Goal: Information Seeking & Learning: Check status

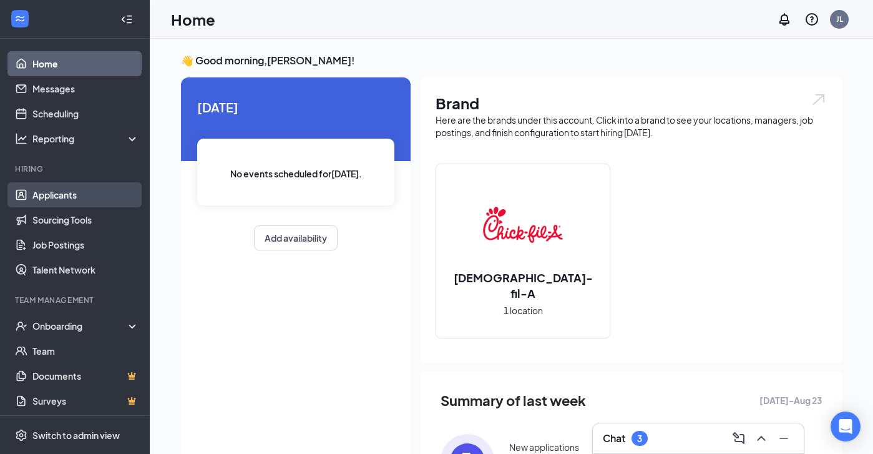
click at [74, 188] on link "Applicants" at bounding box center [85, 194] width 107 height 25
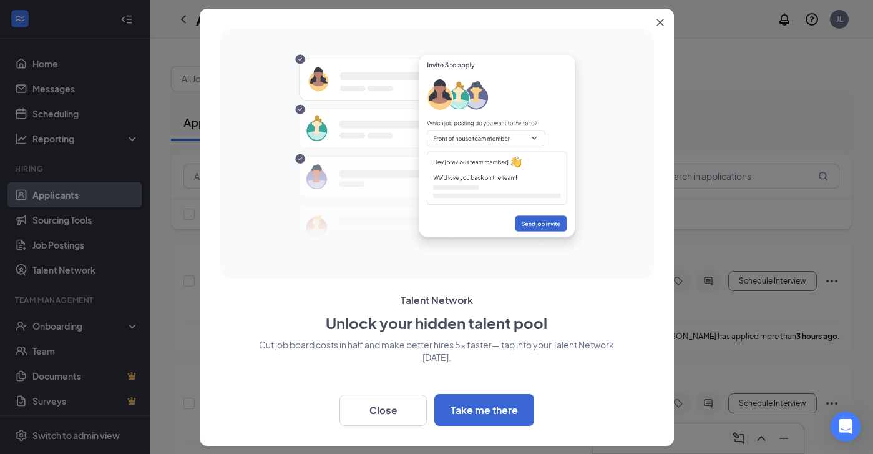
click at [658, 22] on icon "Close" at bounding box center [660, 22] width 7 height 7
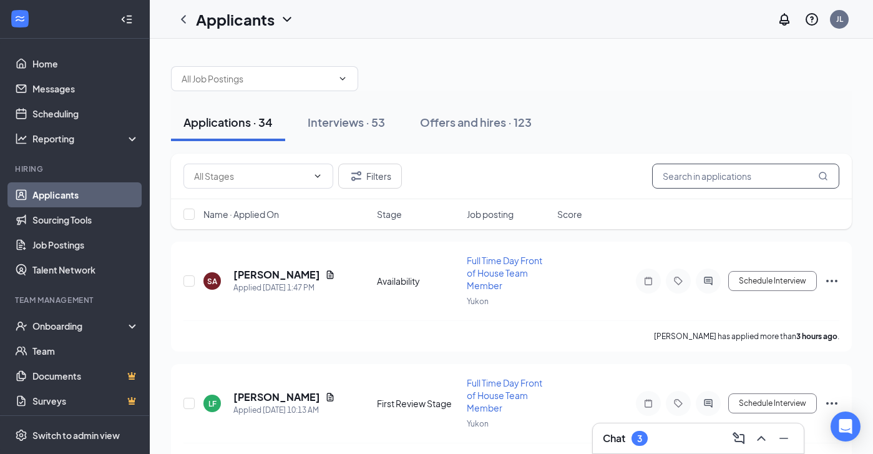
click at [708, 174] on input "text" at bounding box center [745, 176] width 187 height 25
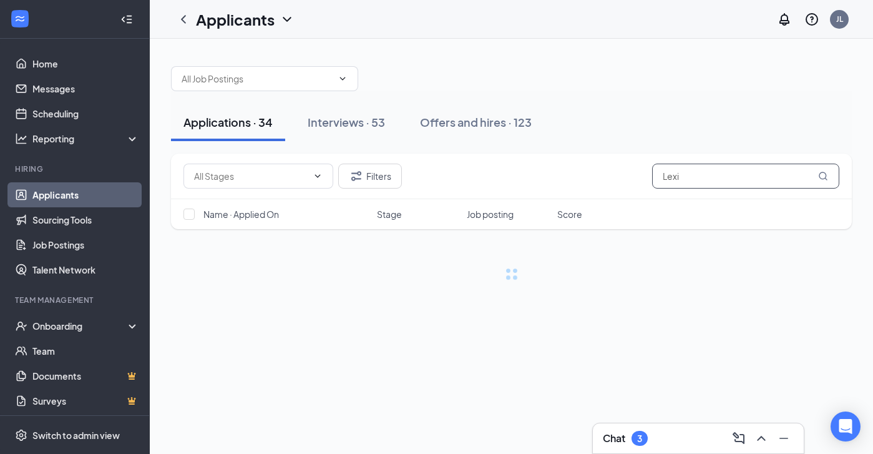
type input "Lexi"
click at [683, 445] on div "Chat 3" at bounding box center [698, 438] width 191 height 20
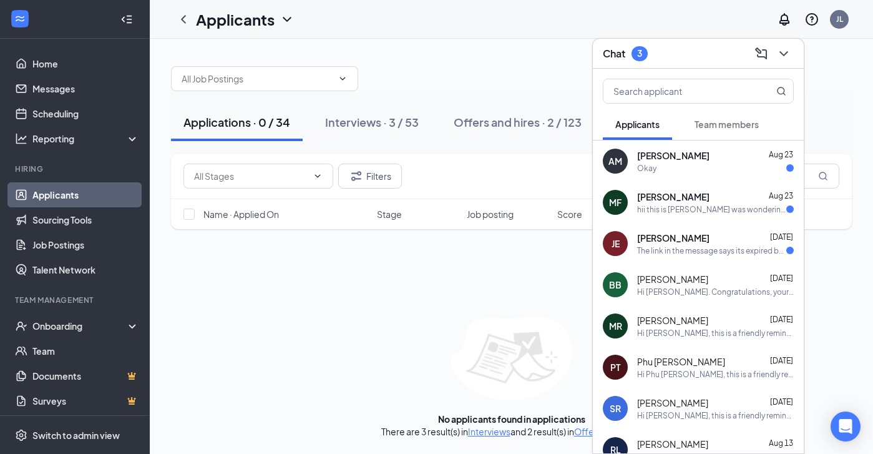
click at [692, 150] on span "[PERSON_NAME]" at bounding box center [673, 155] width 72 height 12
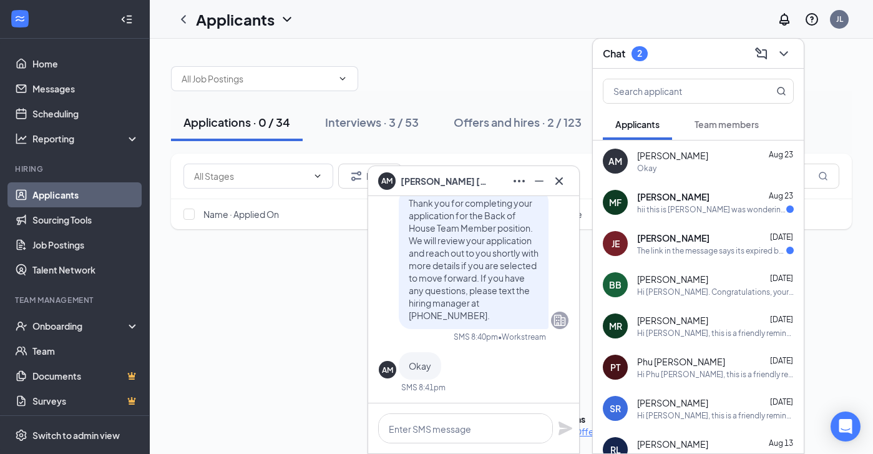
click at [699, 214] on div "MF [PERSON_NAME] [DATE] hii this is [PERSON_NAME] was wondering when i would be…" at bounding box center [698, 202] width 211 height 41
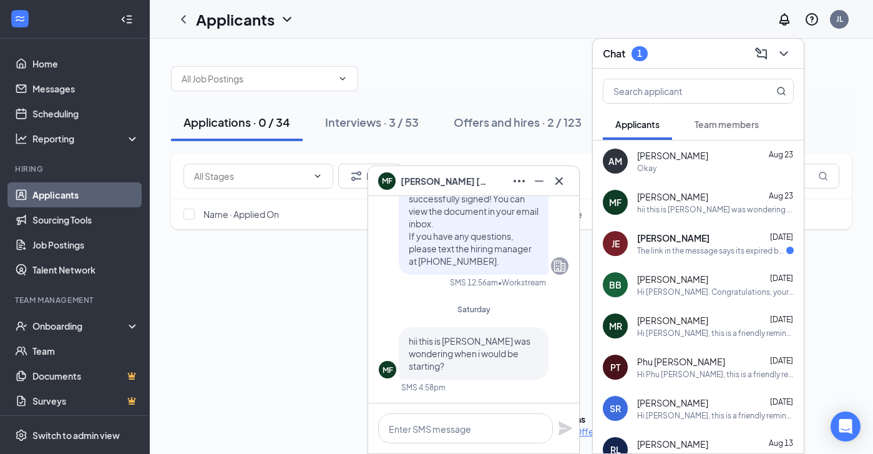
click at [692, 252] on div "The link in the message says its expired but I just got it" at bounding box center [711, 250] width 149 height 11
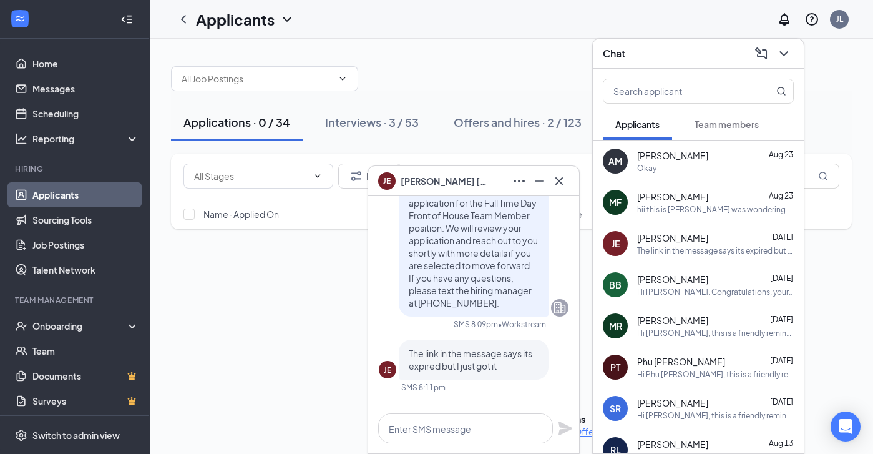
click at [680, 155] on span "[PERSON_NAME]" at bounding box center [672, 155] width 71 height 12
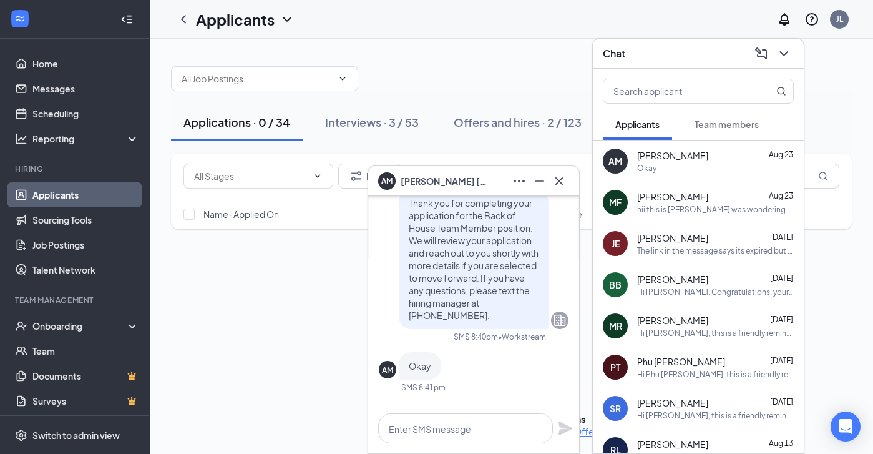
click at [736, 119] on span "Team members" at bounding box center [727, 124] width 64 height 11
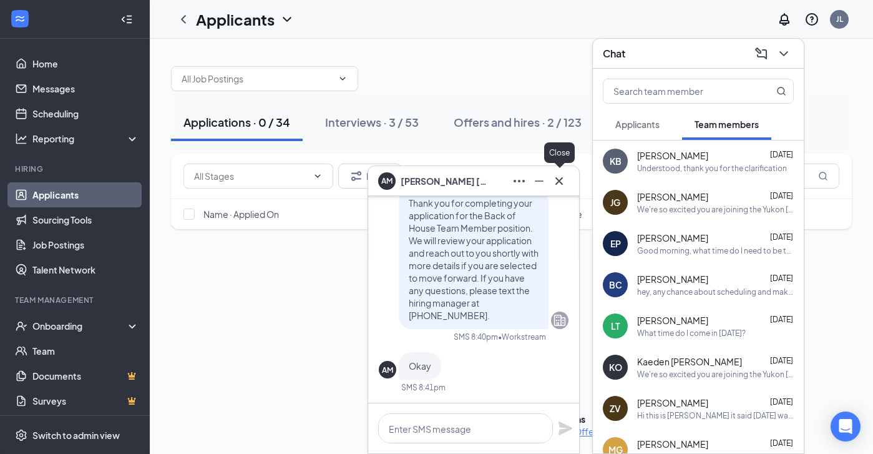
click at [560, 187] on icon "Cross" at bounding box center [559, 181] width 15 height 15
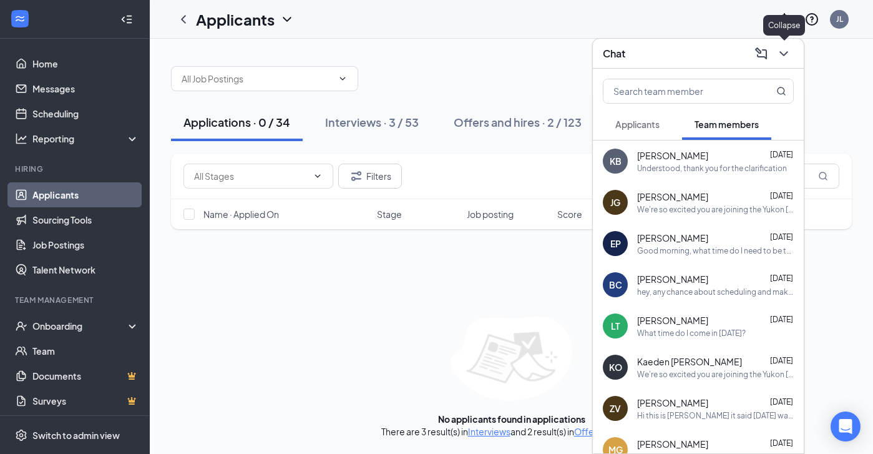
click at [785, 59] on icon "ChevronDown" at bounding box center [784, 53] width 15 height 15
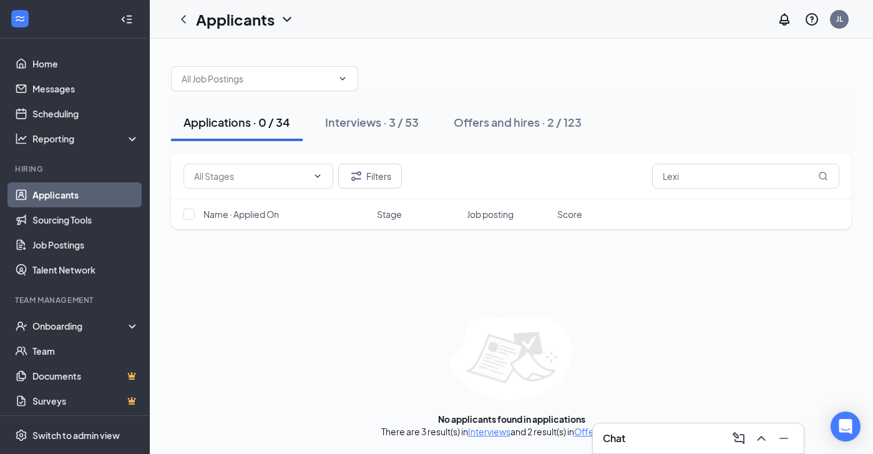
click at [389, 290] on div "Filters Lexi Name · Applied On Stage Job posting Score No applicants found in a…" at bounding box center [511, 296] width 681 height 284
click at [719, 175] on input "Lexi" at bounding box center [745, 176] width 187 height 25
click at [381, 117] on div "Interviews · 3 / 53" at bounding box center [372, 122] width 94 height 16
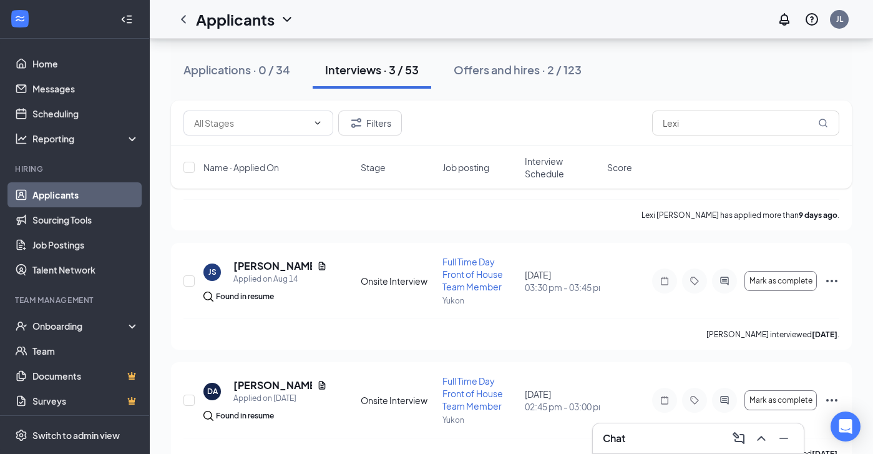
scroll to position [145, 0]
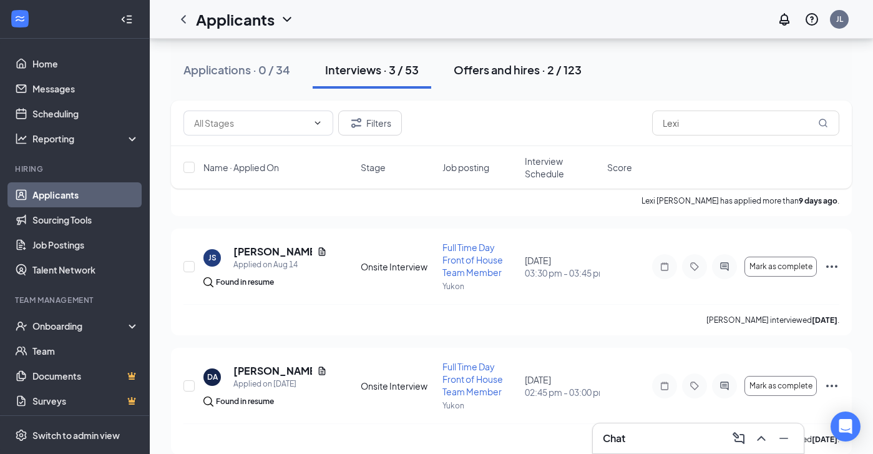
click at [508, 66] on div "Offers and hires · 2 / 123" at bounding box center [518, 70] width 128 height 16
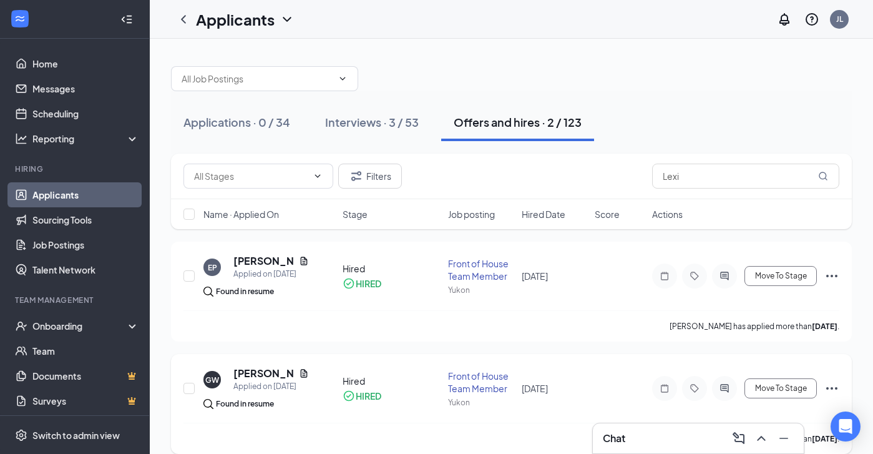
scroll to position [15, 0]
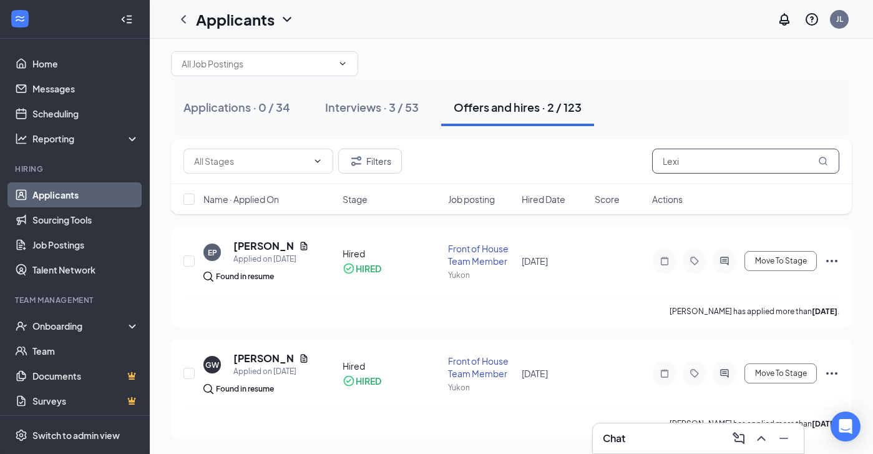
click at [706, 158] on input "Lexi" at bounding box center [745, 161] width 187 height 25
type input "Lexi Atte"
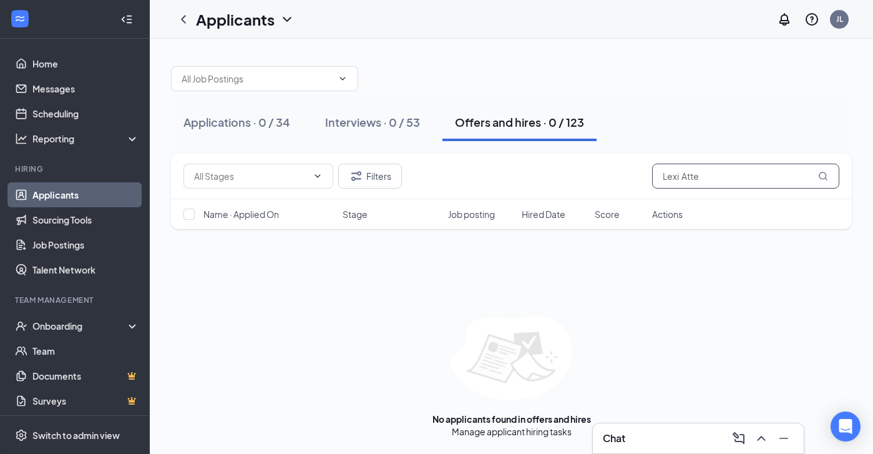
drag, startPoint x: 733, startPoint y: 174, endPoint x: 599, endPoint y: 170, distance: 133.7
click at [602, 175] on div "Filters Lexi Atte" at bounding box center [512, 176] width 656 height 25
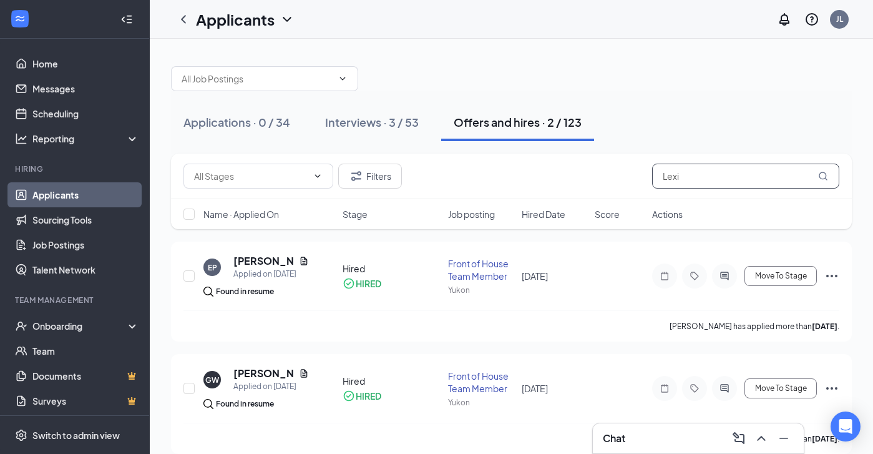
click at [827, 179] on icon "MagnifyingGlass" at bounding box center [824, 176] width 10 height 10
click at [789, 172] on input "Lexi" at bounding box center [745, 176] width 187 height 25
type input "Lexi"
click at [549, 189] on div "Filters Lexi" at bounding box center [511, 177] width 681 height 46
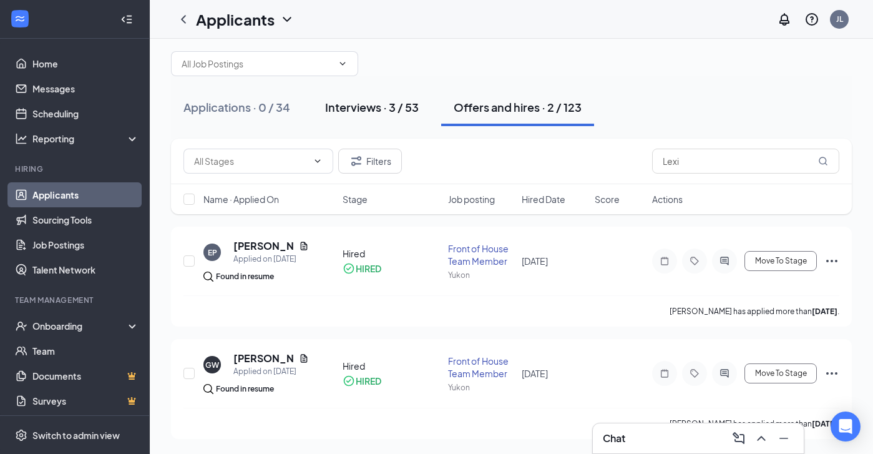
click at [393, 106] on div "Interviews · 3 / 53" at bounding box center [372, 107] width 94 height 16
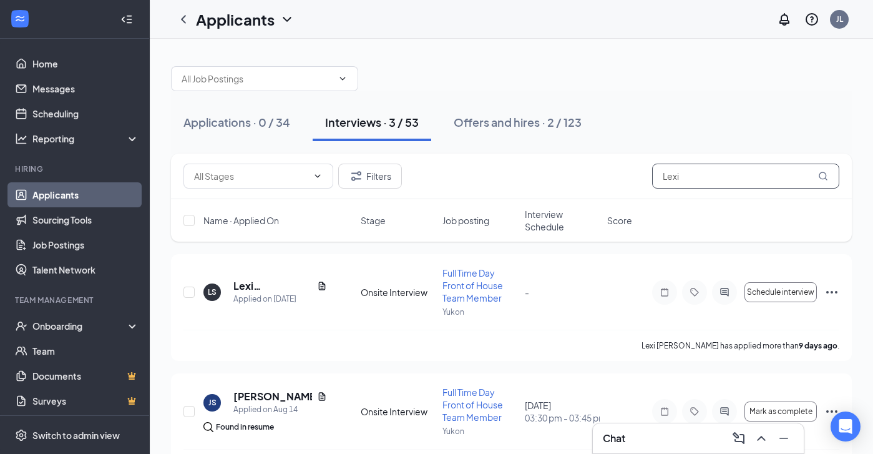
click at [716, 178] on input "Lexi" at bounding box center [745, 176] width 187 height 25
click at [222, 124] on div "Applications · 0 / 34" at bounding box center [237, 122] width 107 height 16
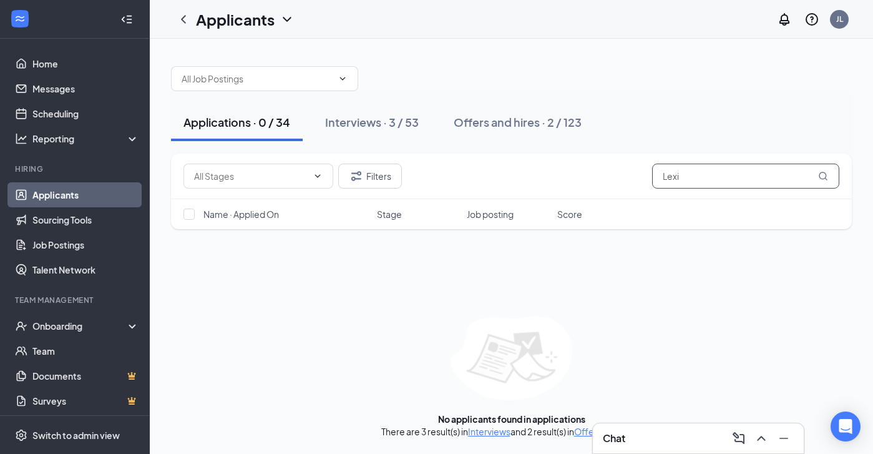
drag, startPoint x: 706, startPoint y: 177, endPoint x: 547, endPoint y: 169, distance: 159.4
click at [547, 170] on div "Filters Lexi" at bounding box center [512, 176] width 656 height 25
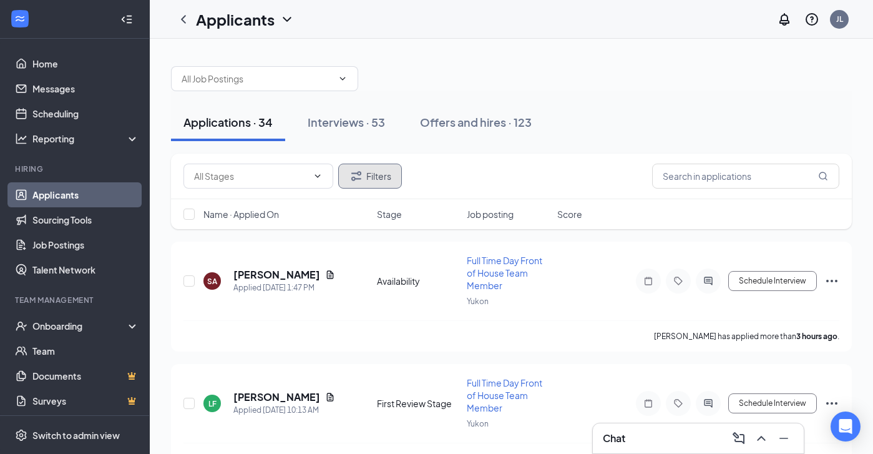
click at [368, 177] on button "Filters" at bounding box center [370, 176] width 64 height 25
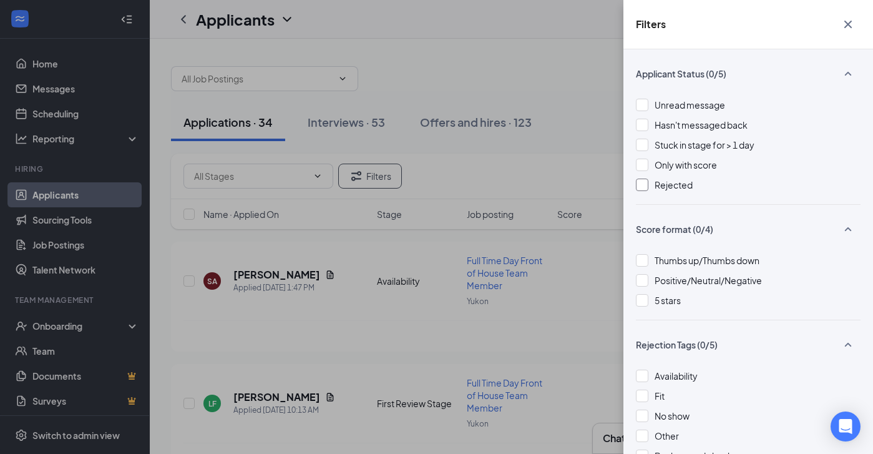
click at [681, 180] on span "Rejected" at bounding box center [674, 184] width 38 height 11
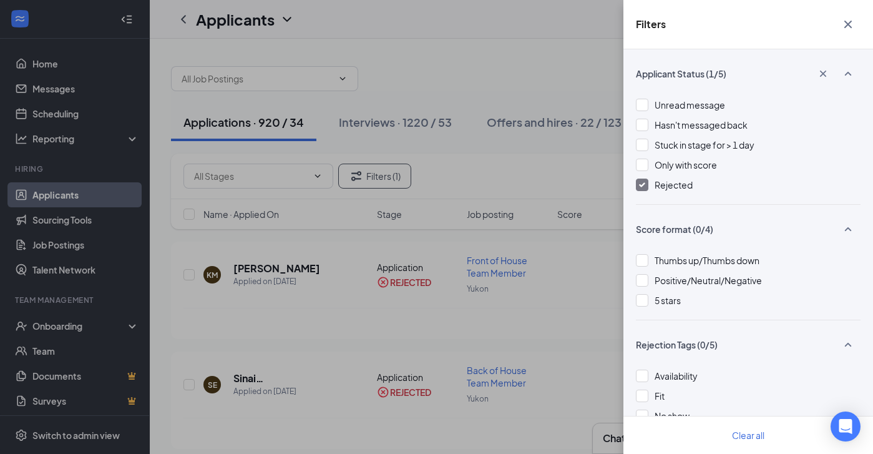
click at [532, 333] on div "Filters Applicant Status (1/5) Unread message Hasn't messaged back Stuck in sta…" at bounding box center [436, 227] width 873 height 454
click at [575, 245] on div "Filters Applicant Status (1/5) Unread message Hasn't messaged back Stuck in sta…" at bounding box center [436, 227] width 873 height 454
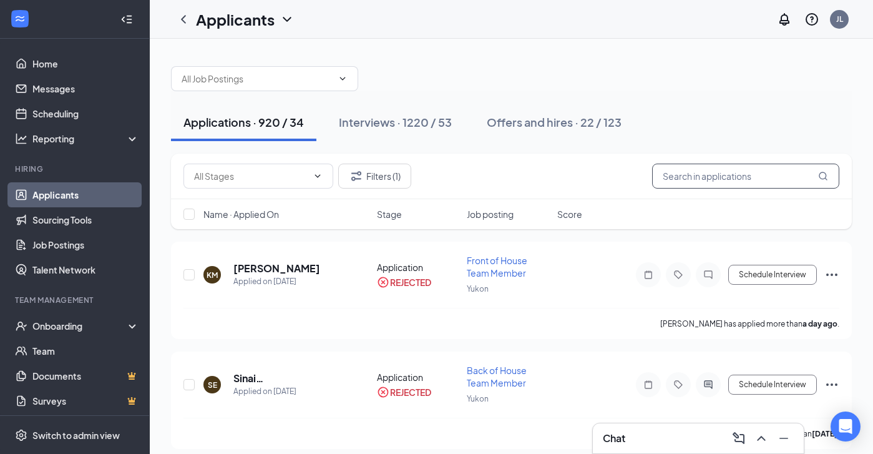
click at [718, 173] on input "text" at bounding box center [745, 176] width 187 height 25
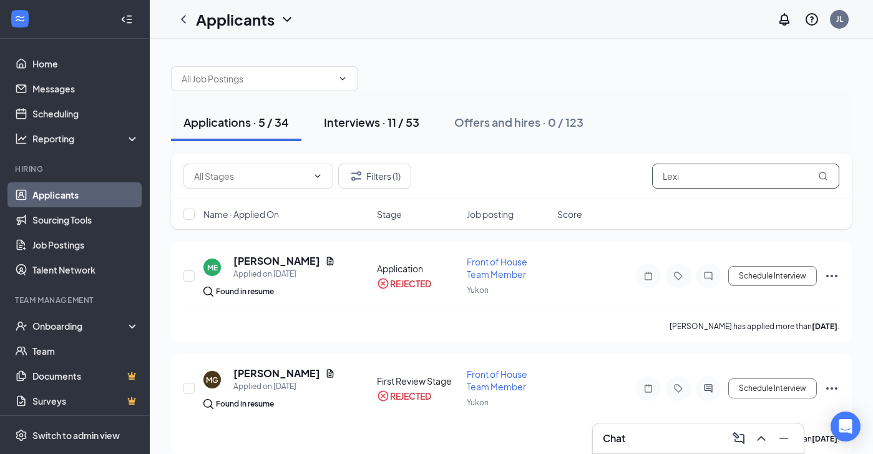
type input "Lexi"
click at [411, 126] on div "Interviews · 11 / 53" at bounding box center [372, 122] width 96 height 16
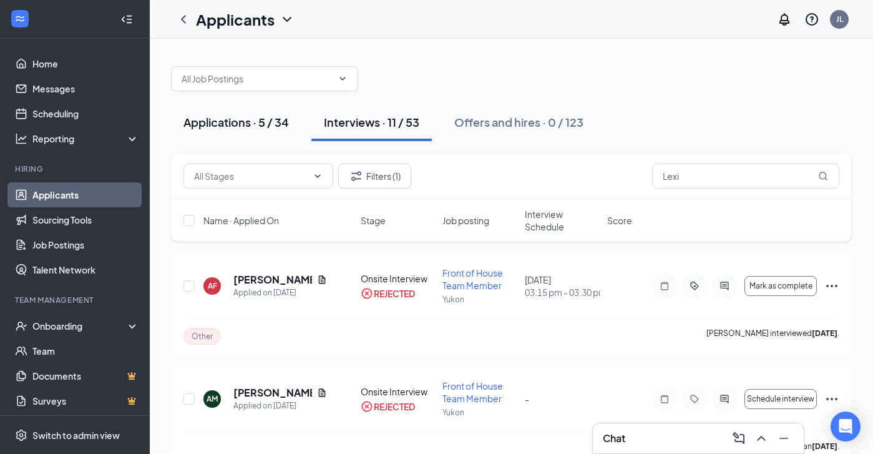
click at [272, 126] on div "Applications · 5 / 34" at bounding box center [237, 122] width 106 height 16
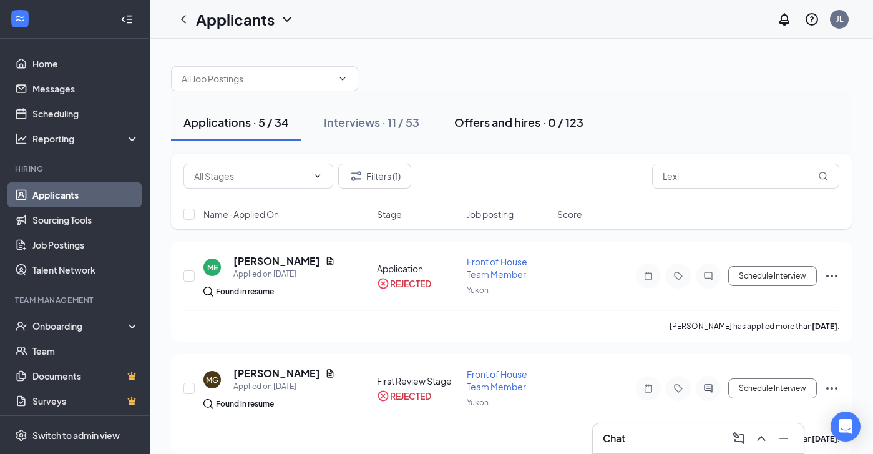
click at [469, 134] on button "Offers and hires · 0 / 123" at bounding box center [519, 122] width 154 height 37
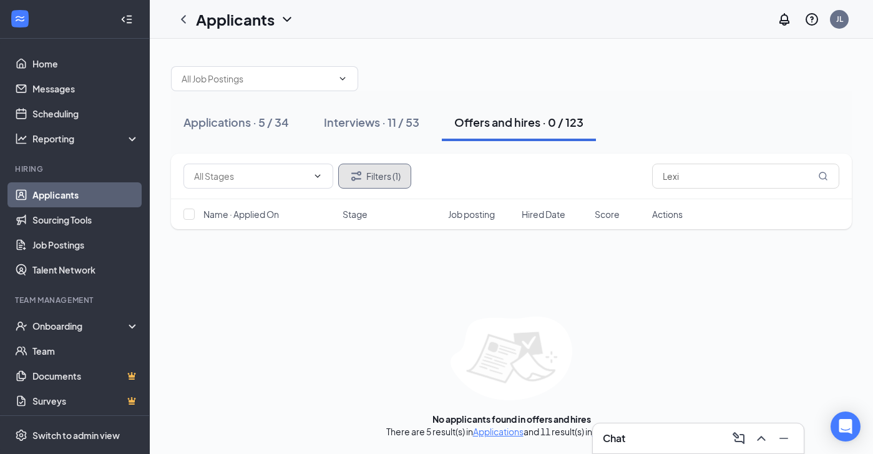
click at [401, 175] on button "Filters (1)" at bounding box center [374, 176] width 73 height 25
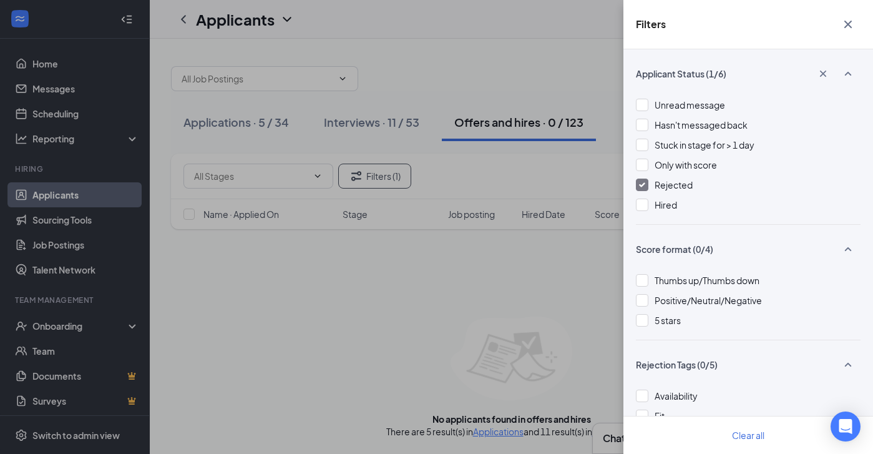
click at [672, 186] on span "Rejected" at bounding box center [674, 184] width 38 height 11
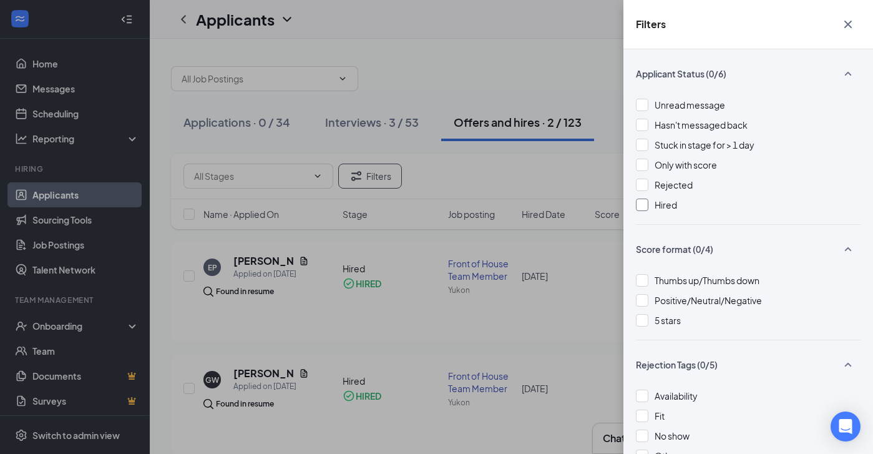
click at [664, 202] on span "Hired" at bounding box center [666, 204] width 22 height 11
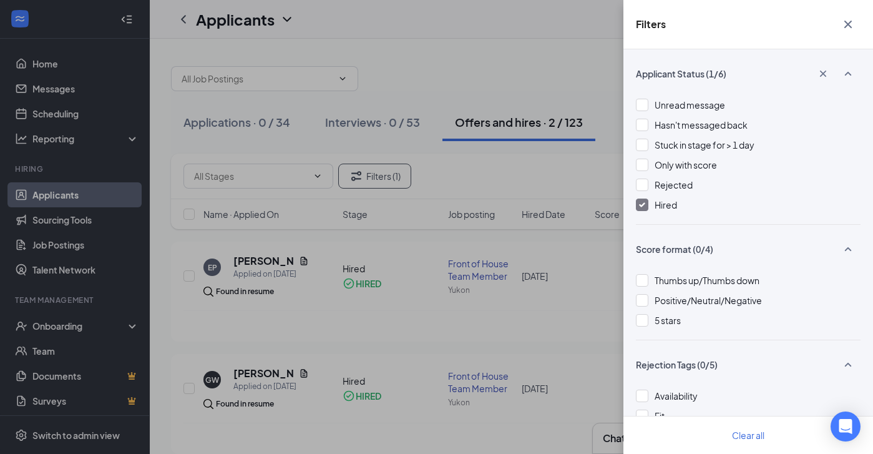
click at [674, 208] on span "Hired" at bounding box center [666, 204] width 22 height 11
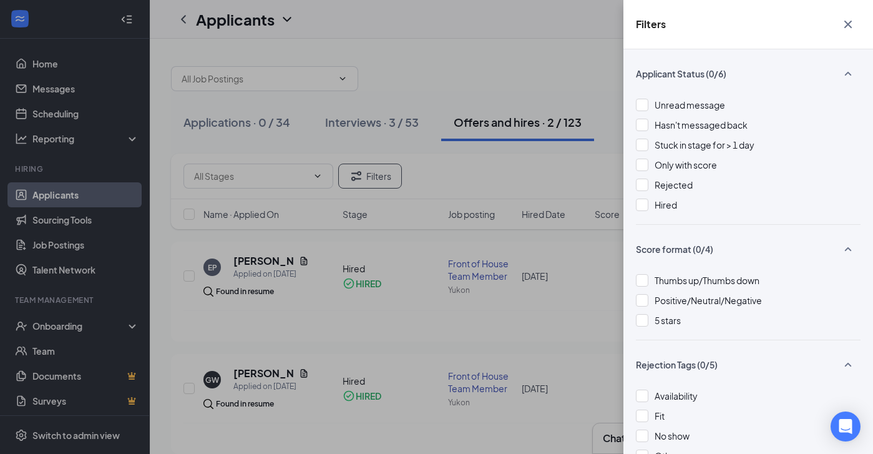
click at [548, 177] on div "Filters Applicant Status (0/6) Unread message Hasn't messaged back Stuck in sta…" at bounding box center [436, 227] width 873 height 454
click at [559, 168] on div "Filters Applicant Status (0/6) Unread message Hasn't messaged back Stuck in sta…" at bounding box center [436, 227] width 873 height 454
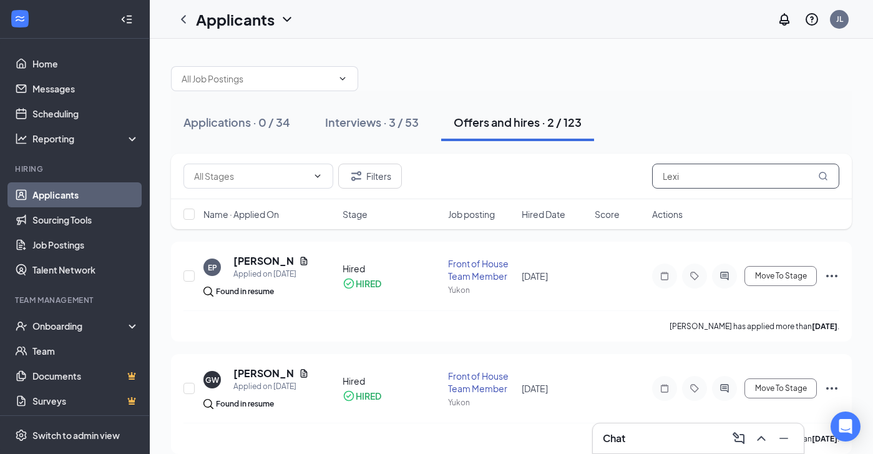
click at [730, 176] on input "Lexi" at bounding box center [745, 176] width 187 height 25
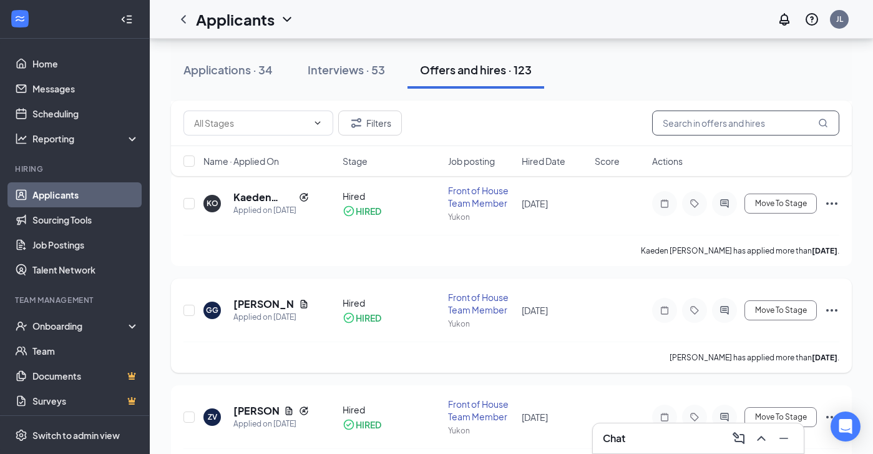
scroll to position [1926, 0]
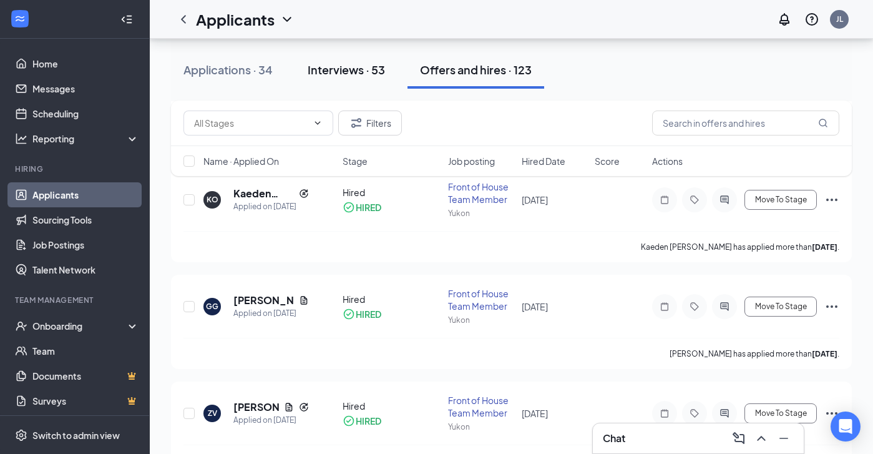
click at [361, 64] on div "Interviews · 53" at bounding box center [346, 70] width 77 height 16
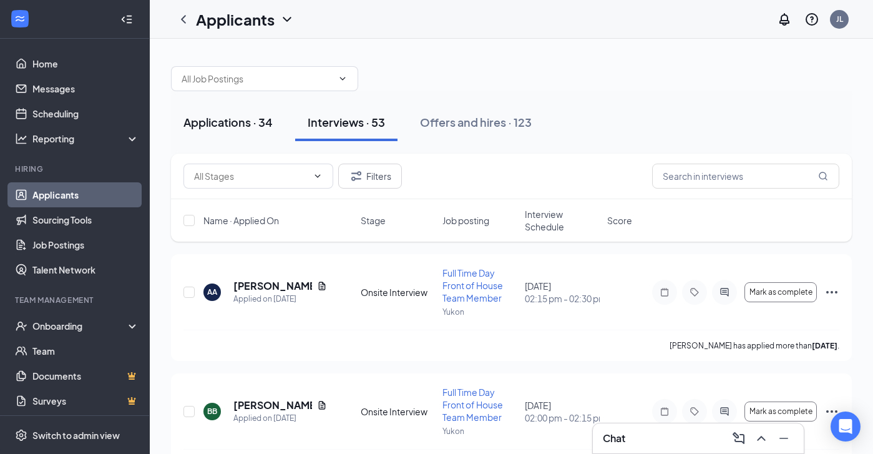
click at [253, 128] on div "Applications · 34" at bounding box center [228, 122] width 89 height 16
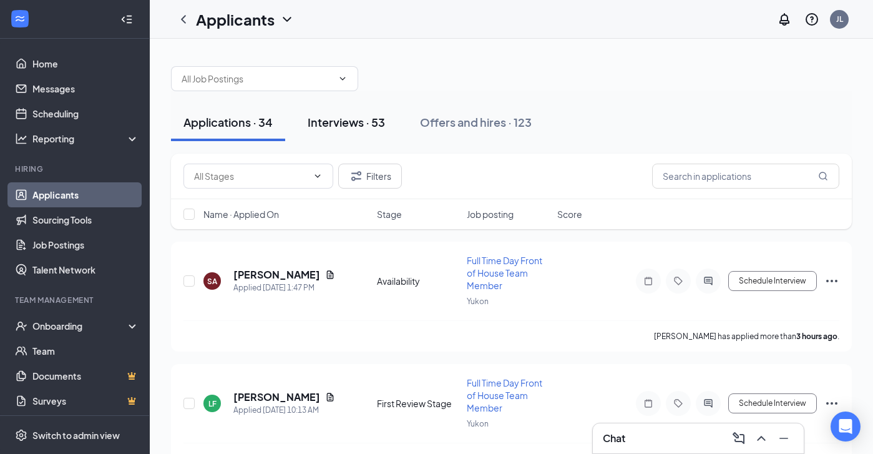
click at [360, 109] on button "Interviews · 53" at bounding box center [346, 122] width 102 height 37
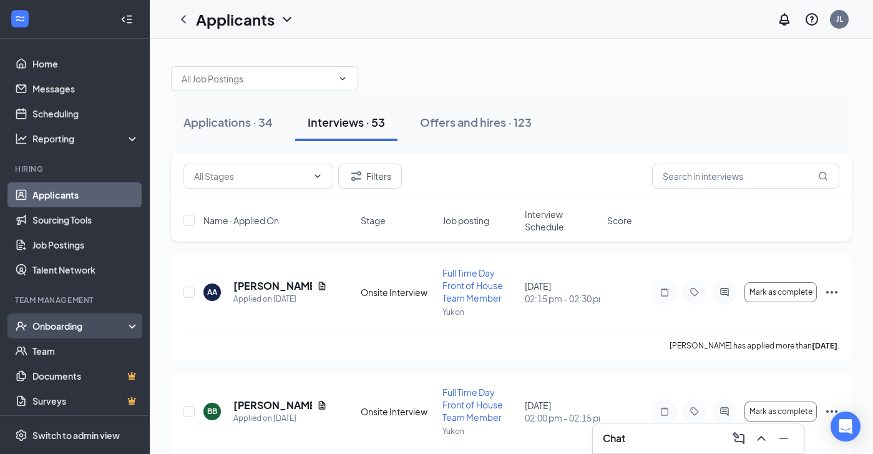
click at [68, 337] on div "Onboarding" at bounding box center [75, 325] width 150 height 25
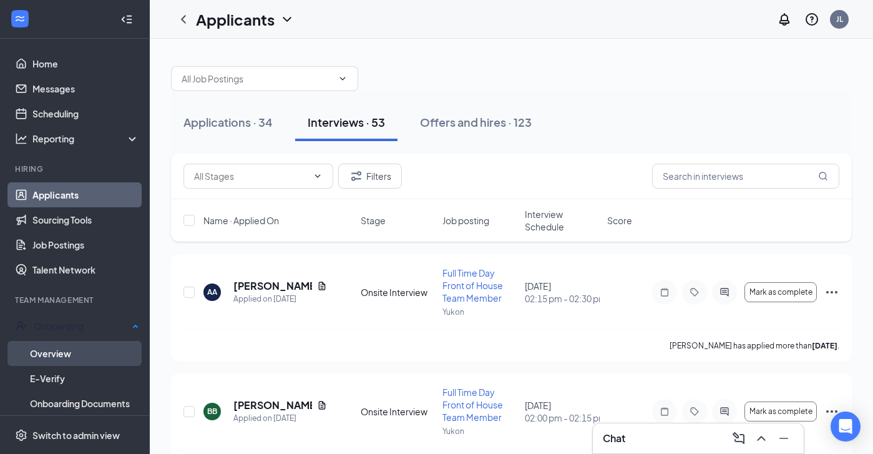
click at [74, 353] on link "Overview" at bounding box center [84, 353] width 109 height 25
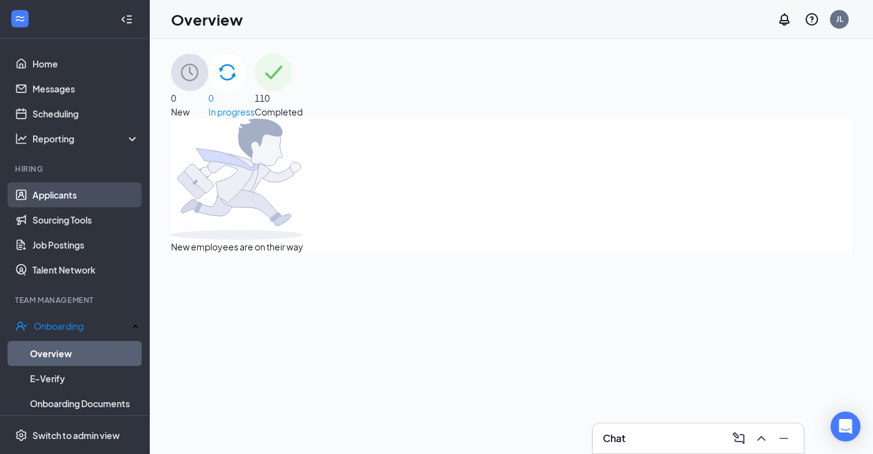
click at [67, 191] on link "Applicants" at bounding box center [85, 194] width 107 height 25
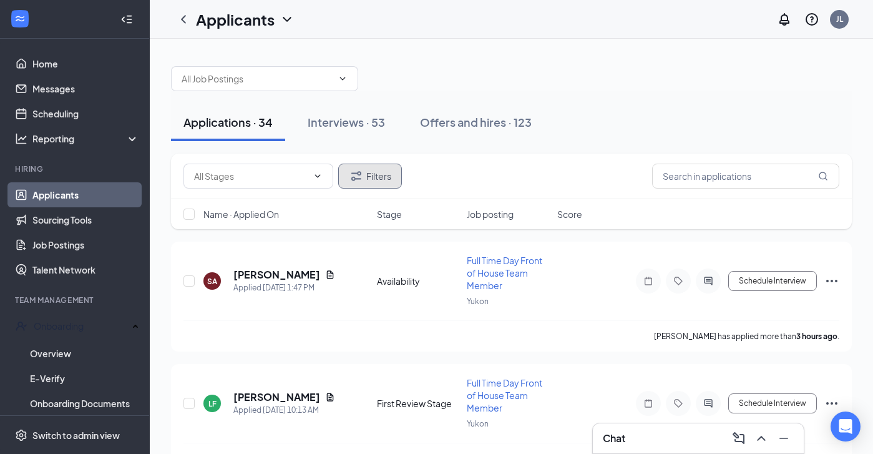
click at [370, 175] on button "Filters" at bounding box center [370, 176] width 64 height 25
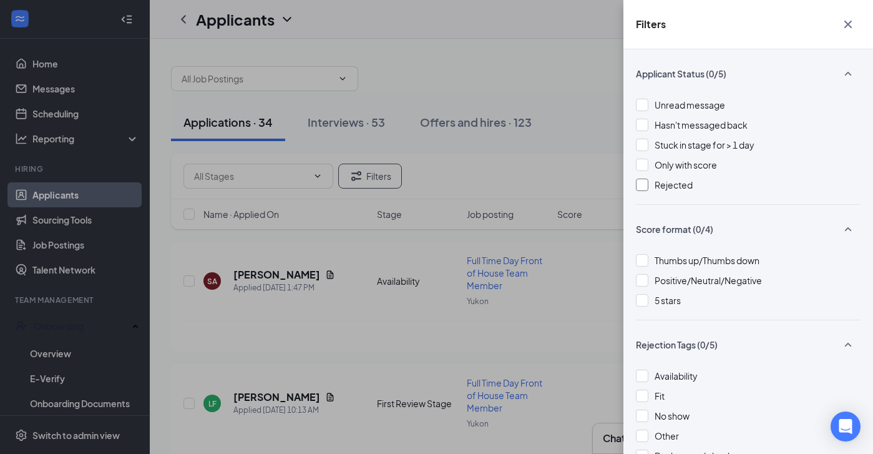
click at [642, 182] on div at bounding box center [642, 185] width 12 height 12
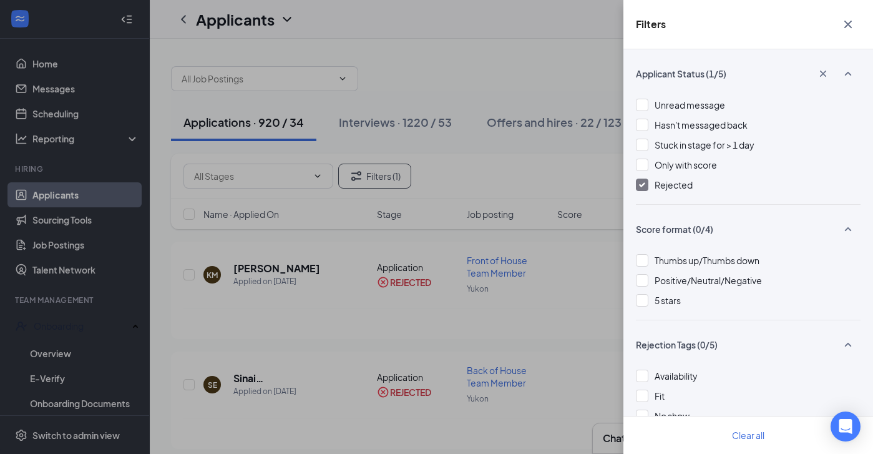
click at [465, 182] on div "Filters Applicant Status (1/5) Unread message Hasn't messaged back Stuck in sta…" at bounding box center [436, 227] width 873 height 454
click at [462, 226] on div "Filters Applicant Status (1/5) Unread message Hasn't messaged back Stuck in sta…" at bounding box center [436, 227] width 873 height 454
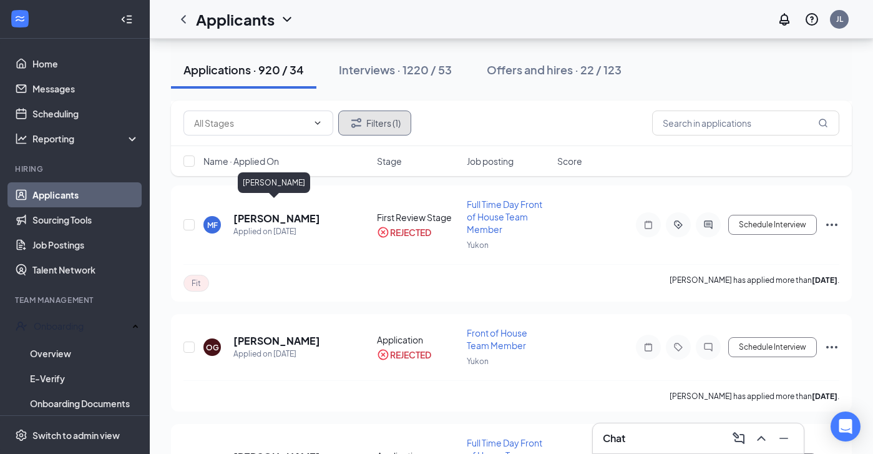
scroll to position [1365, 0]
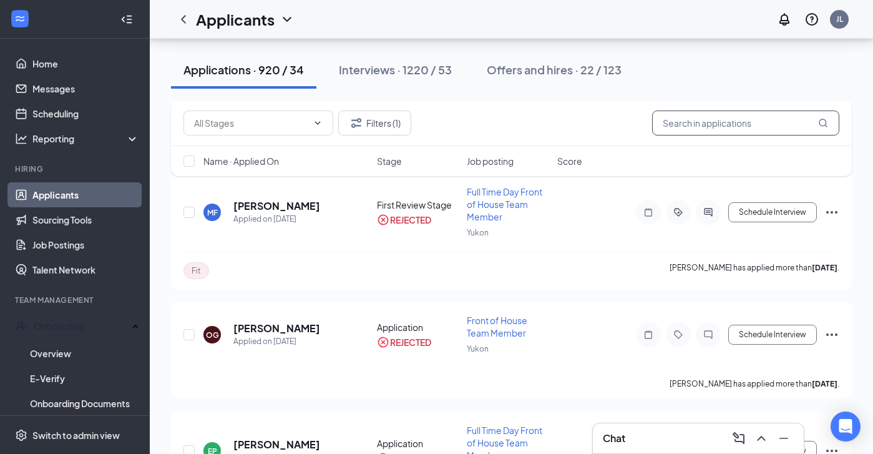
click at [686, 131] on input "text" at bounding box center [745, 123] width 187 height 25
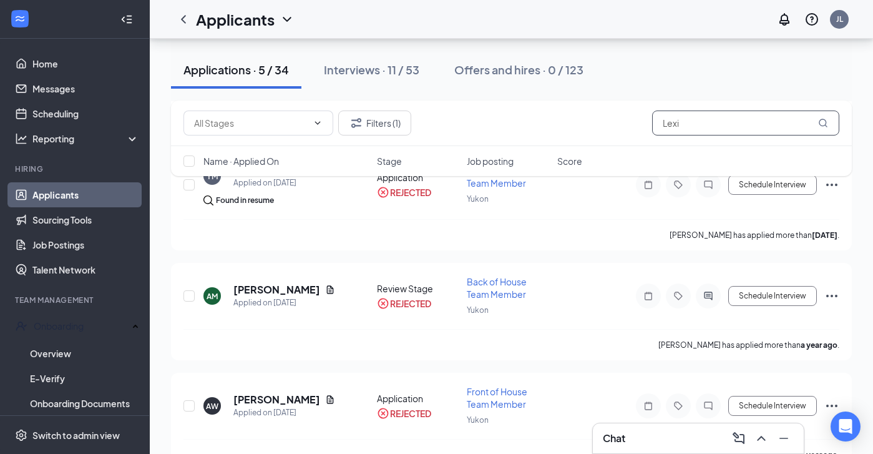
scroll to position [345, 0]
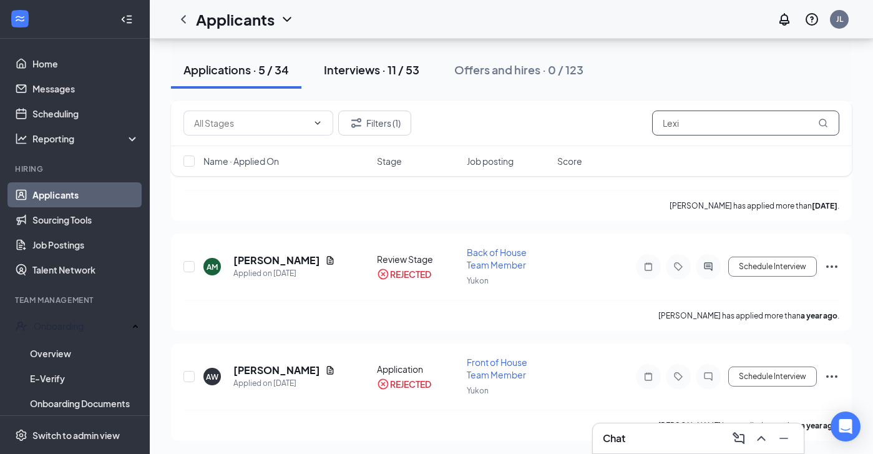
type input "Lexi"
click at [368, 67] on div "Interviews · 11 / 53" at bounding box center [372, 70] width 96 height 16
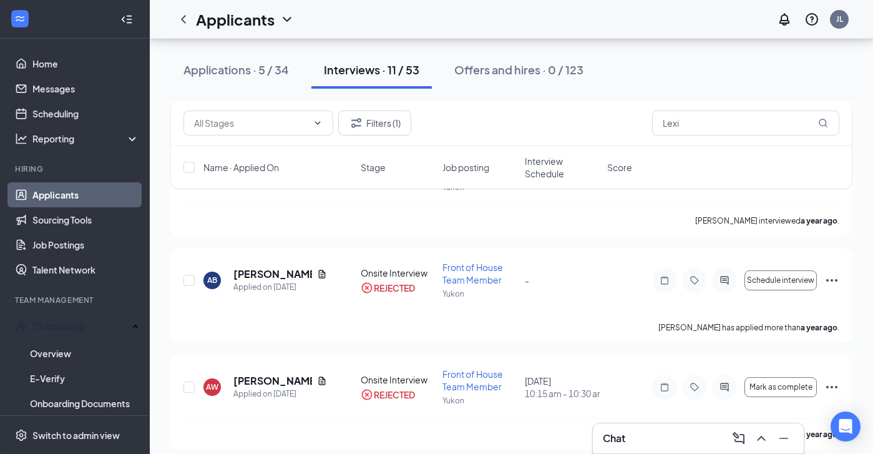
scroll to position [1010, 0]
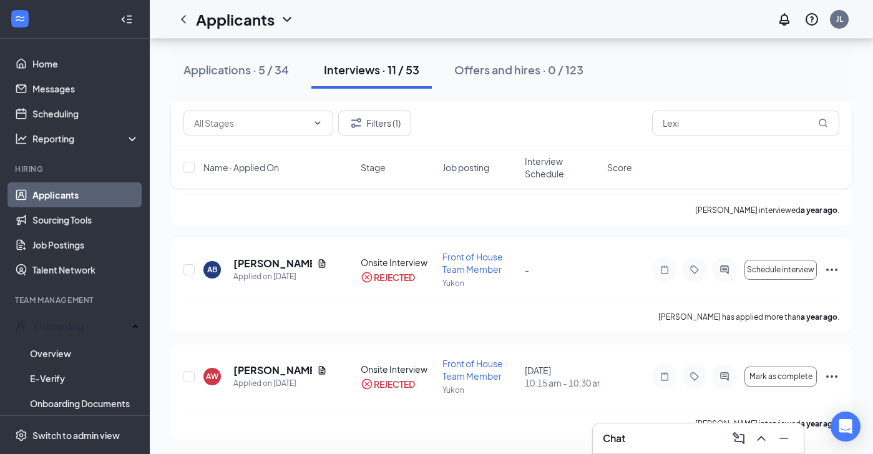
click at [385, 101] on div "Filters (1) Lexi" at bounding box center [511, 124] width 681 height 46
click at [380, 117] on button "Filters (1)" at bounding box center [374, 123] width 73 height 25
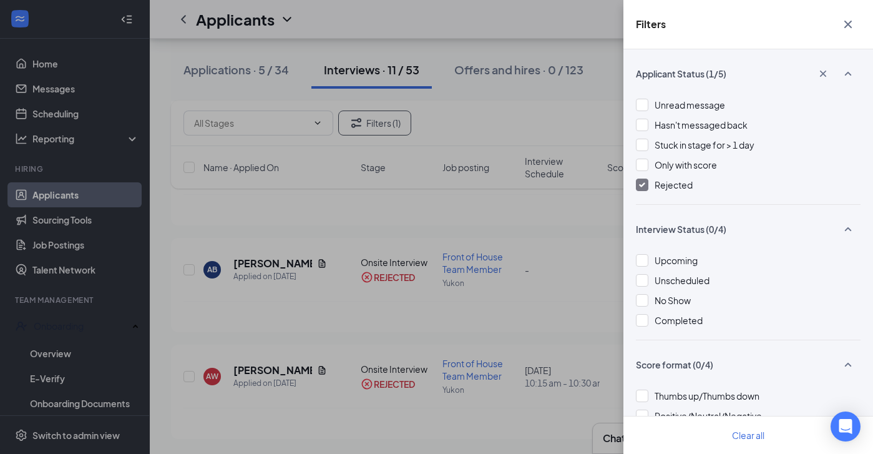
click at [681, 182] on span "Rejected" at bounding box center [674, 184] width 38 height 11
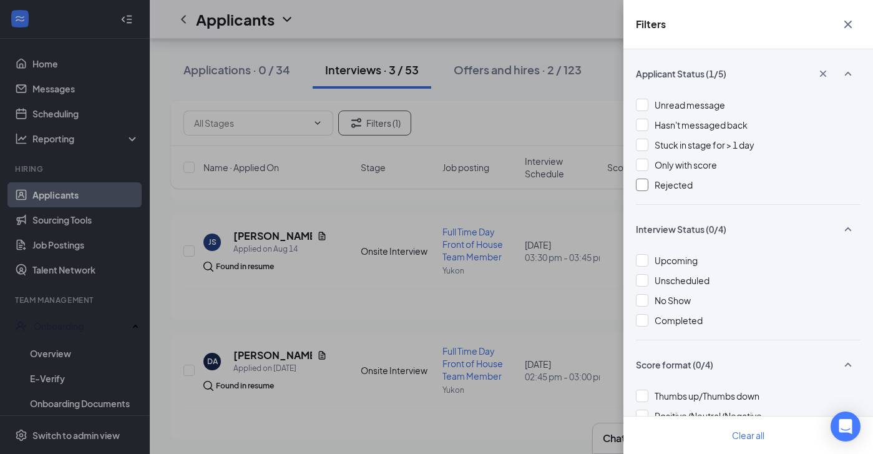
scroll to position [160, 0]
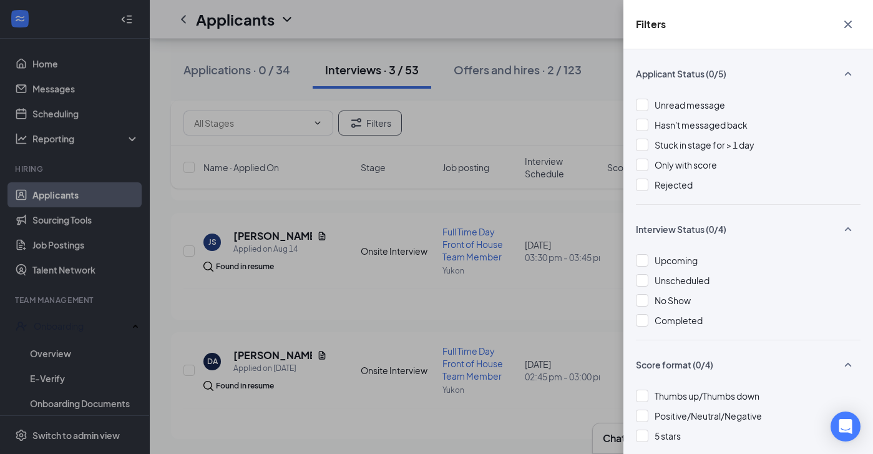
click at [579, 116] on div "Filters Applicant Status (0/5) Unread message Hasn't messaged back Stuck in sta…" at bounding box center [436, 227] width 873 height 454
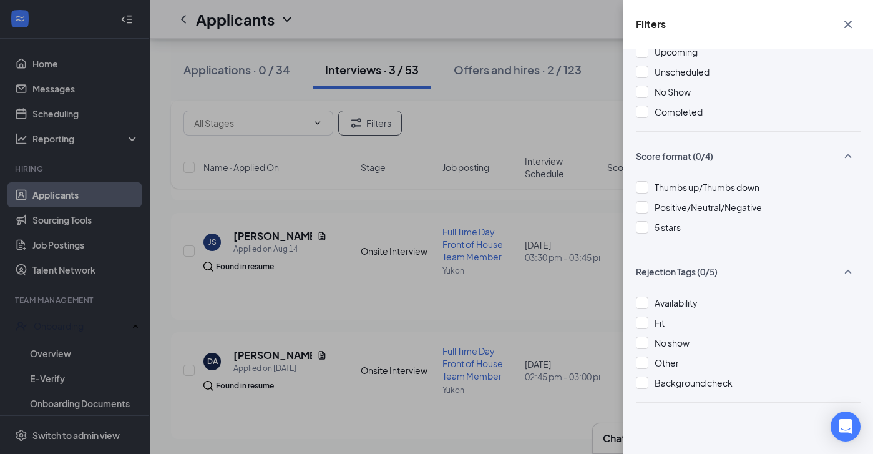
click at [554, 163] on div "Filters Applicant Status (0/5) Unread message Hasn't messaged back Stuck in sta…" at bounding box center [436, 227] width 873 height 454
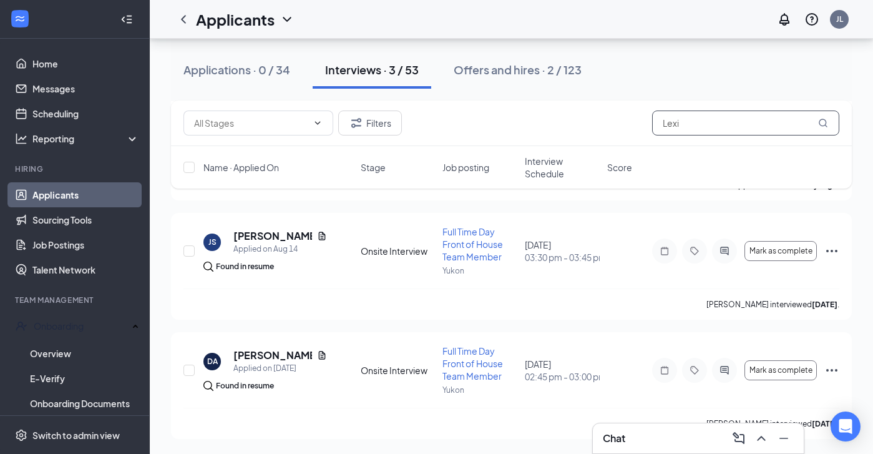
click at [721, 120] on input "Lexi" at bounding box center [745, 123] width 187 height 25
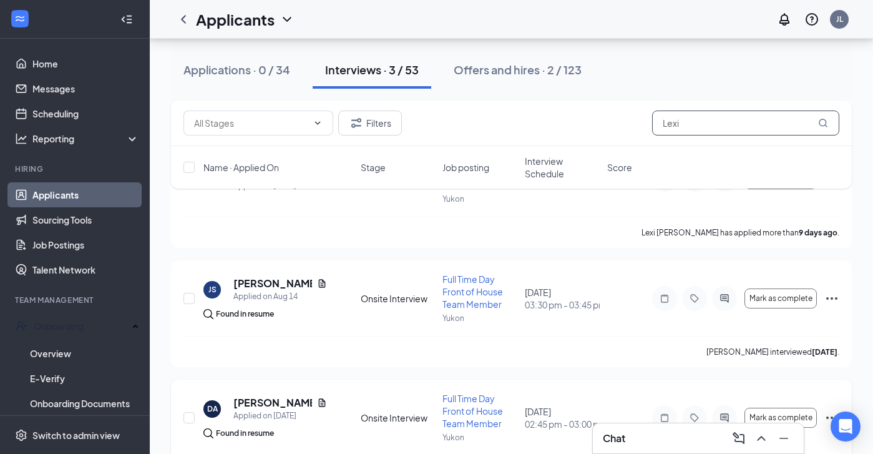
scroll to position [160, 0]
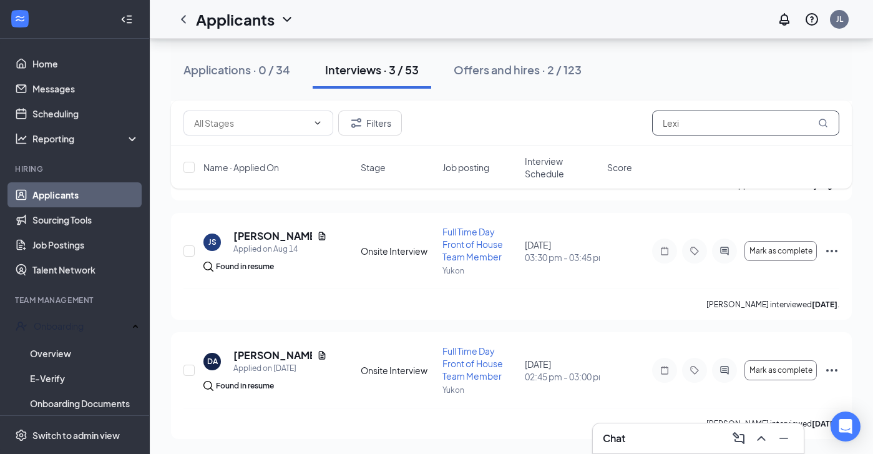
type input "Lexi"
click at [683, 443] on div "Chat" at bounding box center [698, 438] width 191 height 20
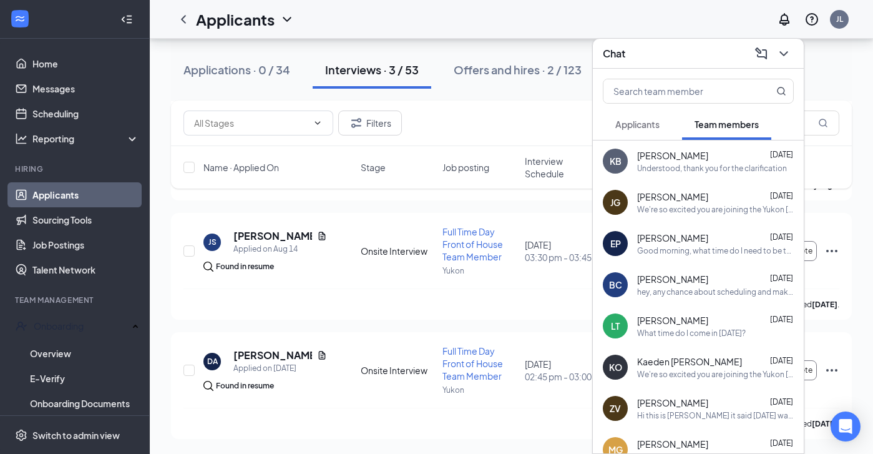
click at [642, 132] on button "Applicants" at bounding box center [637, 124] width 69 height 31
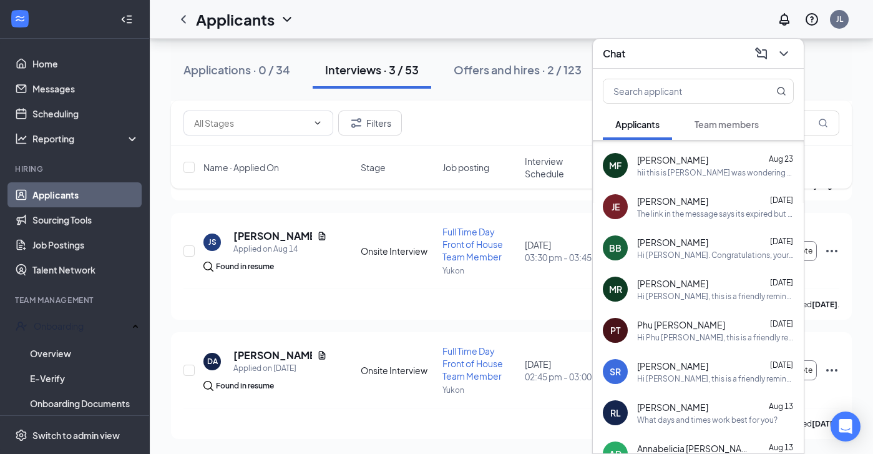
scroll to position [0, 0]
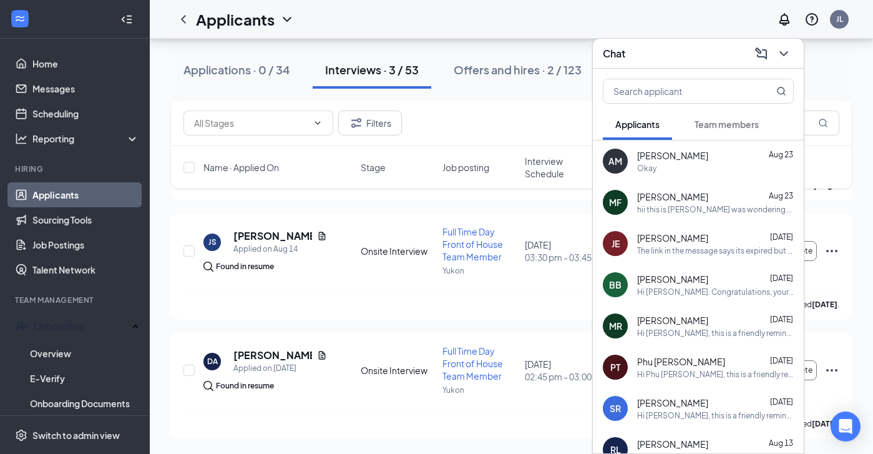
click at [701, 127] on span "Team members" at bounding box center [727, 124] width 64 height 11
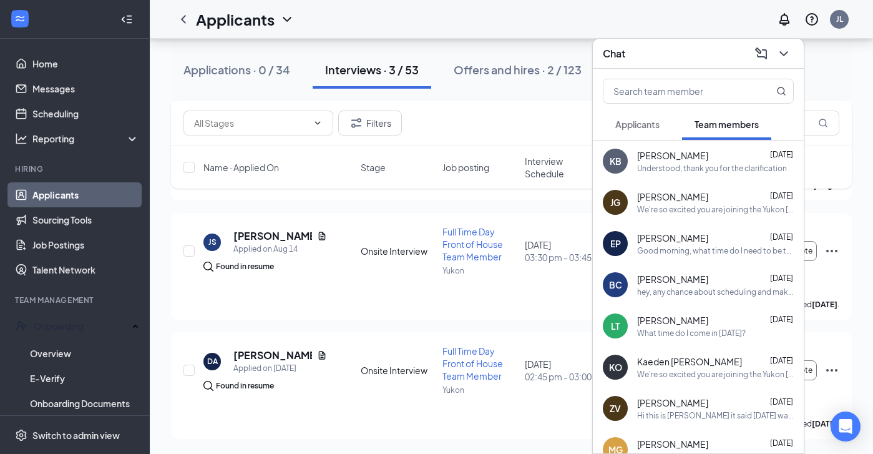
click at [553, 157] on span "Interview Schedule" at bounding box center [562, 167] width 75 height 25
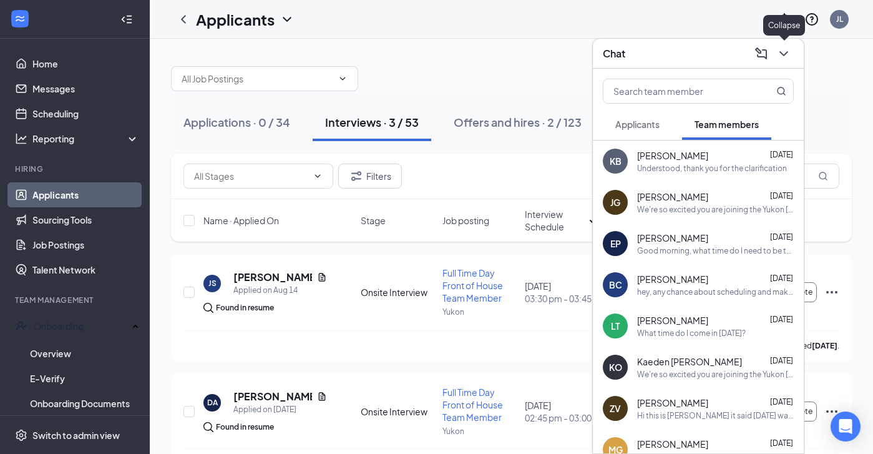
click at [787, 56] on icon "ChevronDown" at bounding box center [784, 53] width 15 height 15
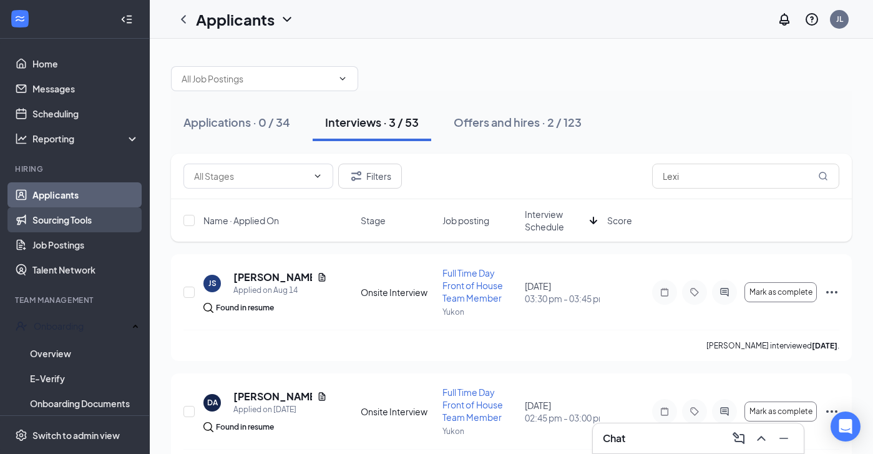
click at [85, 223] on link "Sourcing Tools" at bounding box center [85, 219] width 107 height 25
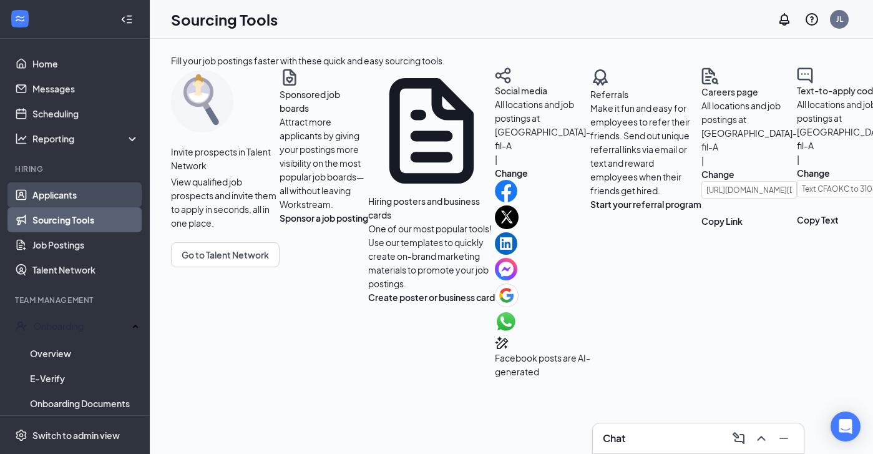
click at [83, 196] on link "Applicants" at bounding box center [85, 194] width 107 height 25
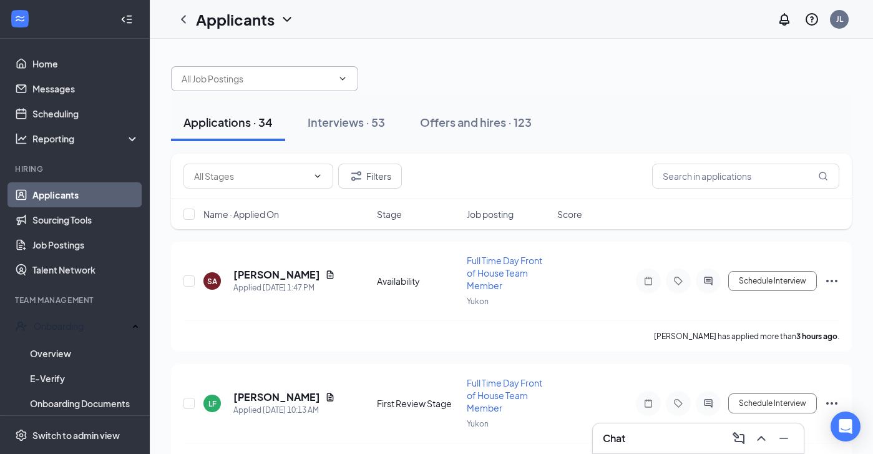
click at [320, 81] on input "text" at bounding box center [257, 79] width 151 height 14
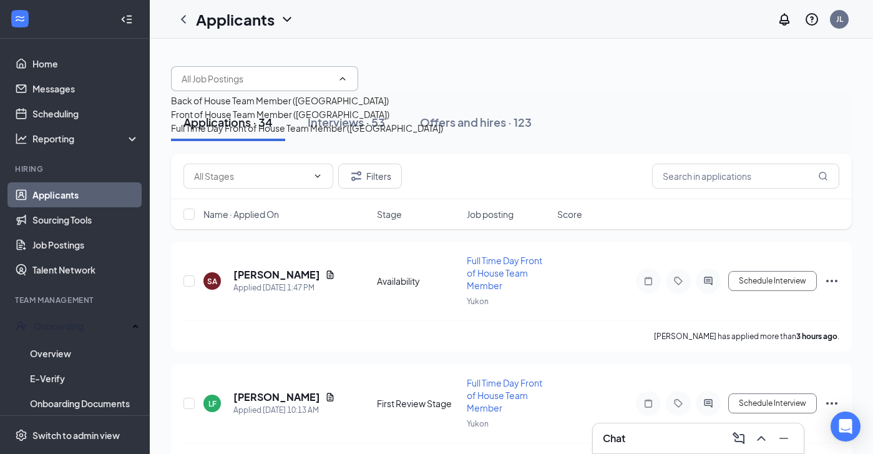
click at [285, 121] on div "Front of House Team Member ([GEOGRAPHIC_DATA])" at bounding box center [307, 114] width 272 height 14
type input "Front of House Team Member ([GEOGRAPHIC_DATA])"
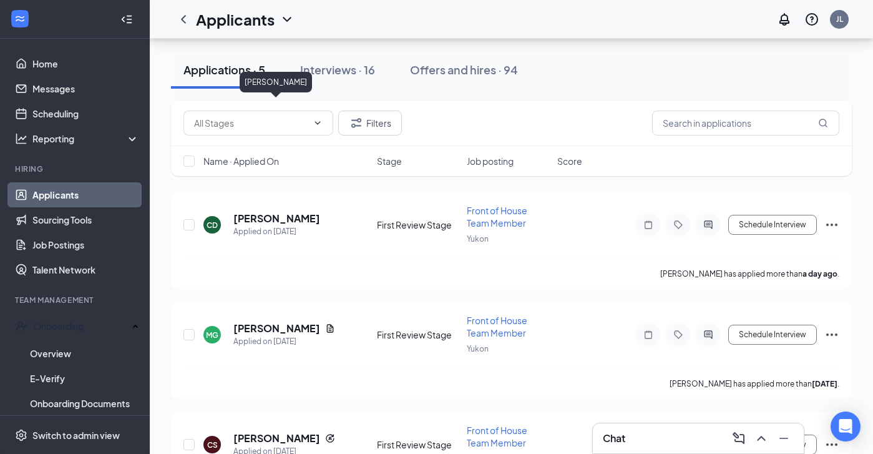
scroll to position [369, 0]
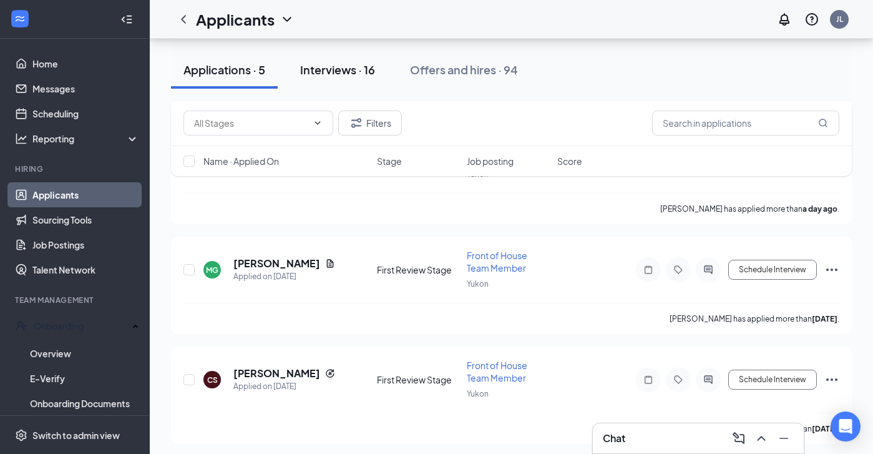
click at [359, 52] on button "Interviews · 16" at bounding box center [338, 69] width 100 height 37
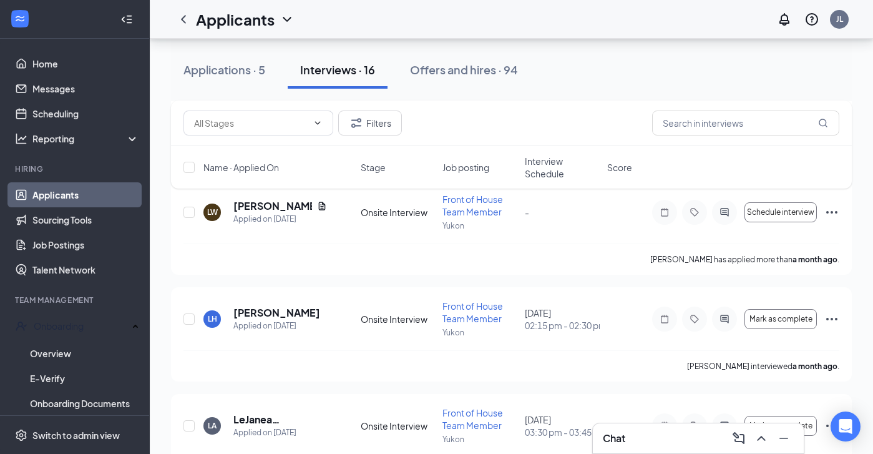
scroll to position [1545, 0]
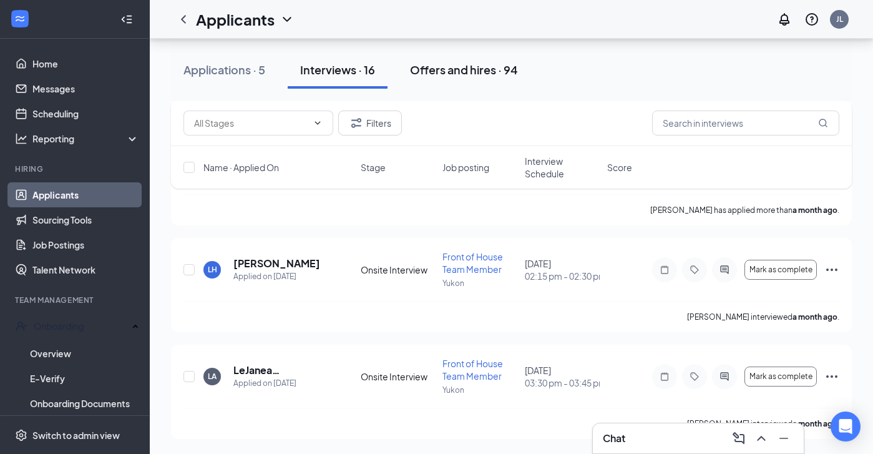
click at [486, 66] on div "Offers and hires · 94" at bounding box center [464, 70] width 108 height 16
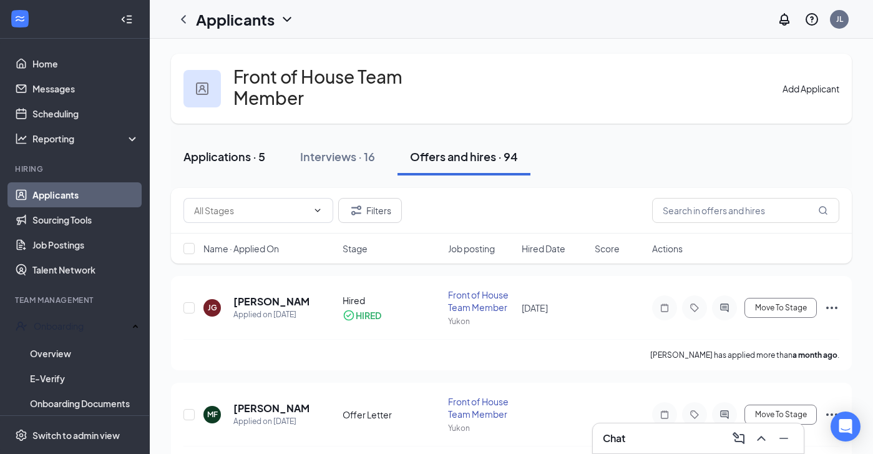
click at [250, 150] on div "Applications · 5" at bounding box center [225, 157] width 82 height 16
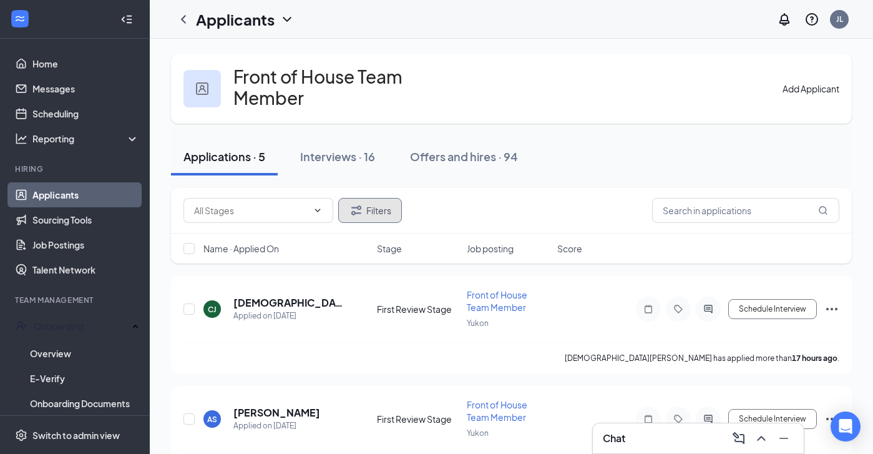
click at [368, 204] on button "Filters" at bounding box center [370, 210] width 64 height 25
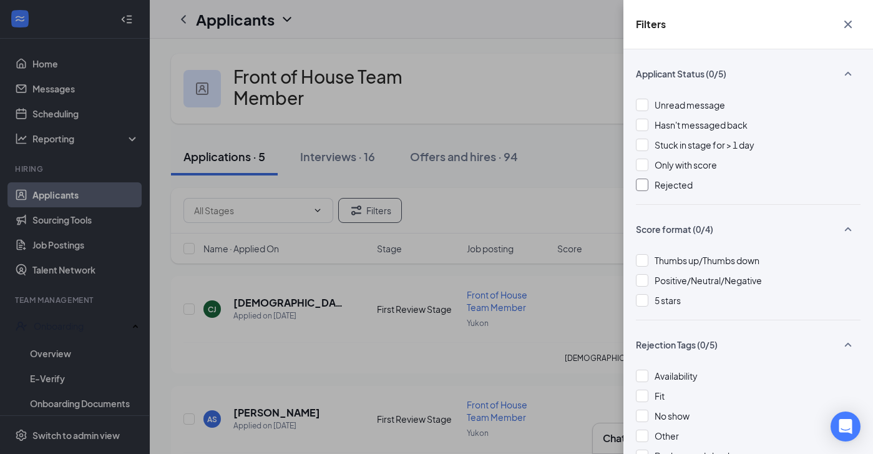
click at [659, 186] on span "Rejected" at bounding box center [674, 184] width 38 height 11
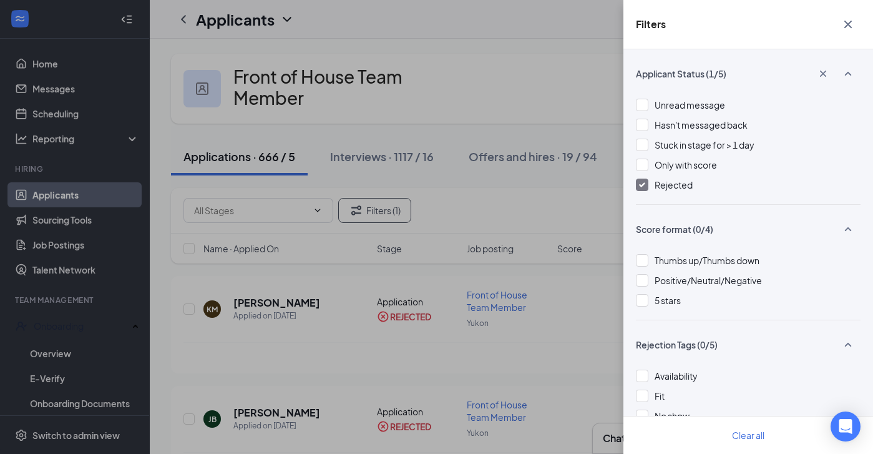
click at [448, 347] on div "Filters Applicant Status (1/5) Unread message Hasn't messaged back Stuck in sta…" at bounding box center [436, 227] width 873 height 454
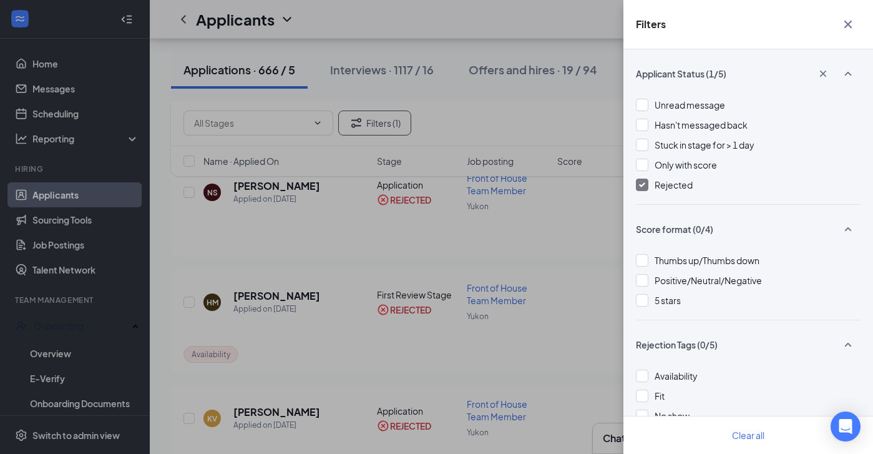
scroll to position [2330, 0]
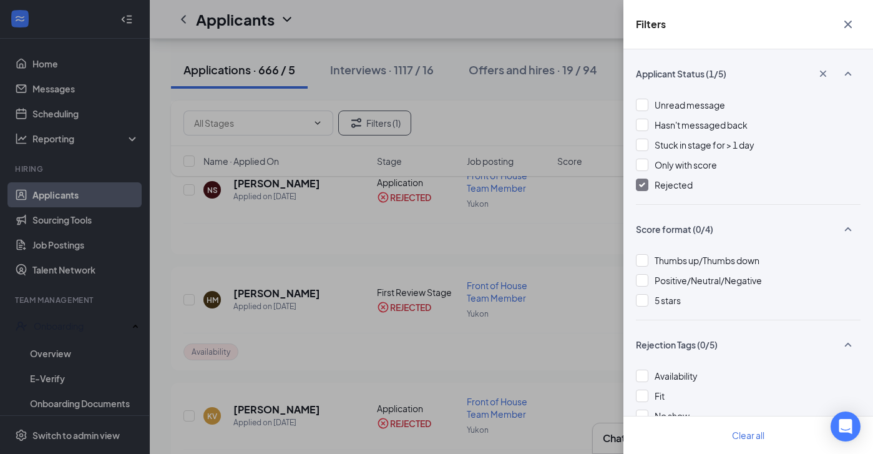
click at [528, 86] on div "Filters Applicant Status (1/5) Unread message Hasn't messaged back Stuck in sta…" at bounding box center [436, 227] width 873 height 454
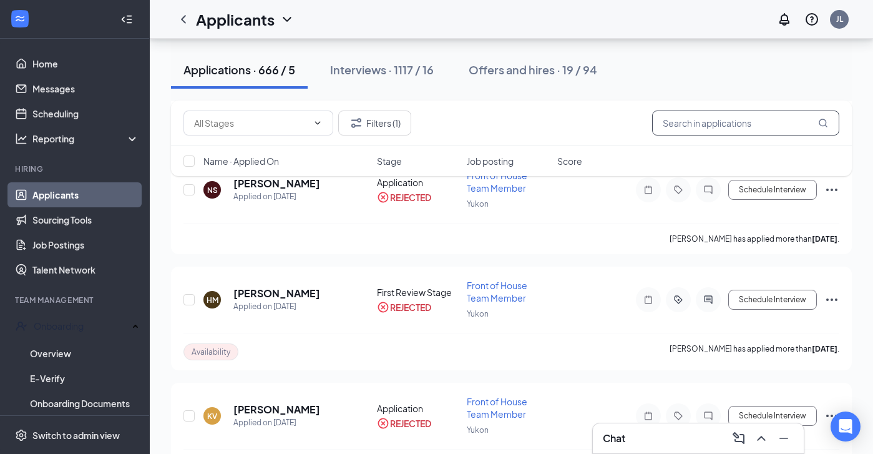
click at [724, 114] on input "text" at bounding box center [745, 123] width 187 height 25
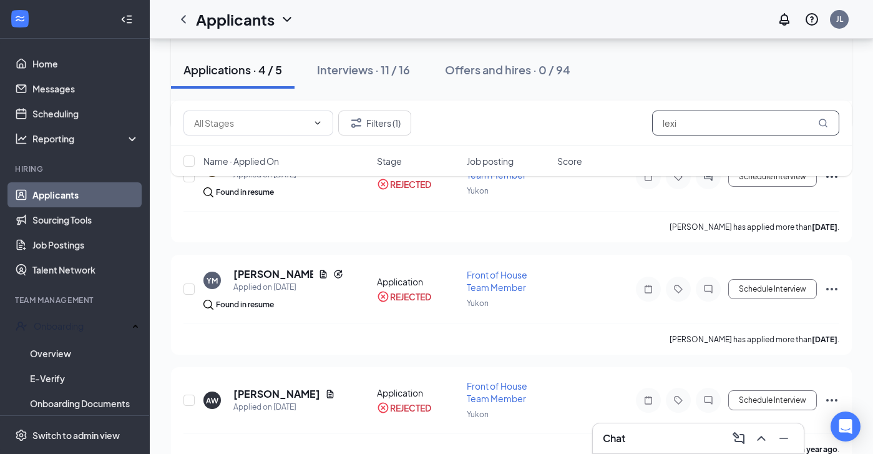
scroll to position [270, 0]
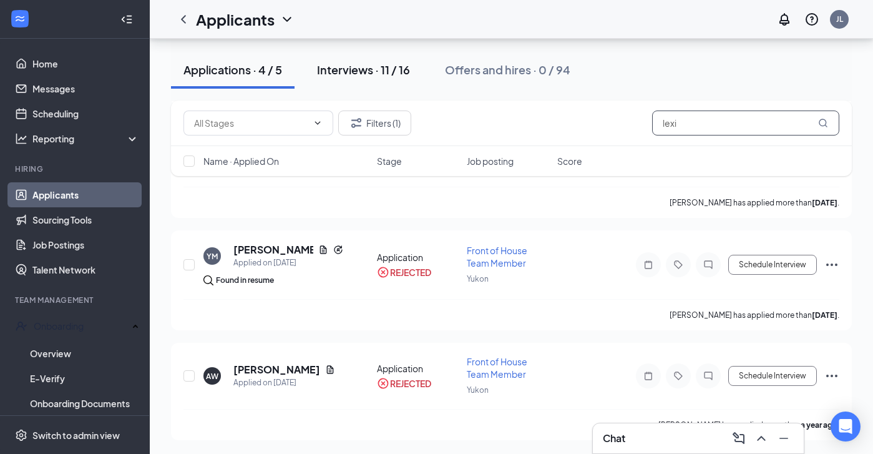
type input "lexi"
click at [361, 71] on div "Interviews · 11 / 16" at bounding box center [363, 70] width 93 height 16
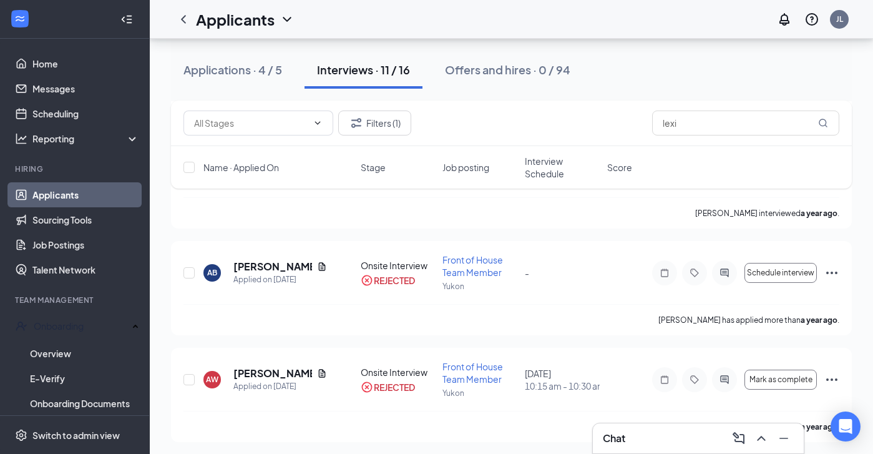
scroll to position [1045, 0]
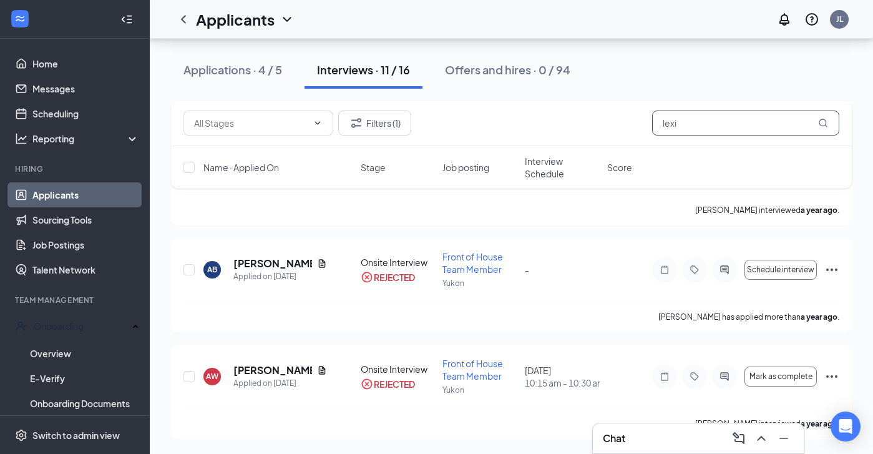
drag, startPoint x: 801, startPoint y: 124, endPoint x: 576, endPoint y: 120, distance: 224.8
click at [576, 119] on div "Filters (1) lexi" at bounding box center [512, 123] width 656 height 25
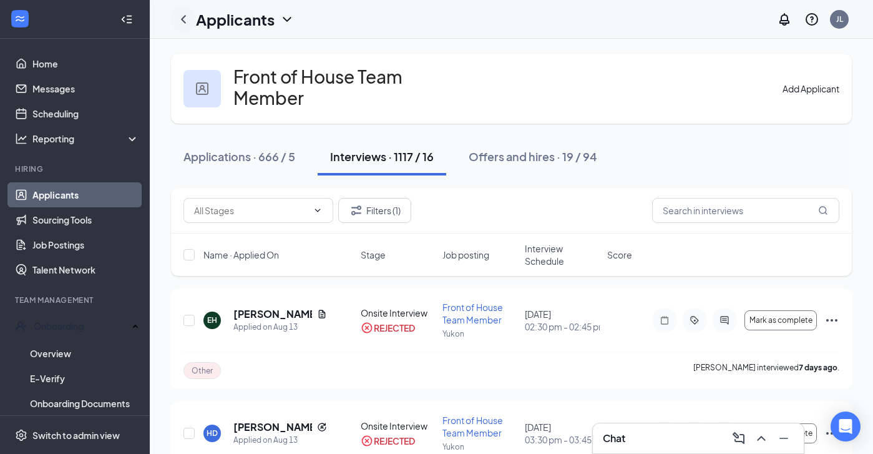
click at [186, 20] on icon "ChevronLeft" at bounding box center [183, 19] width 15 height 15
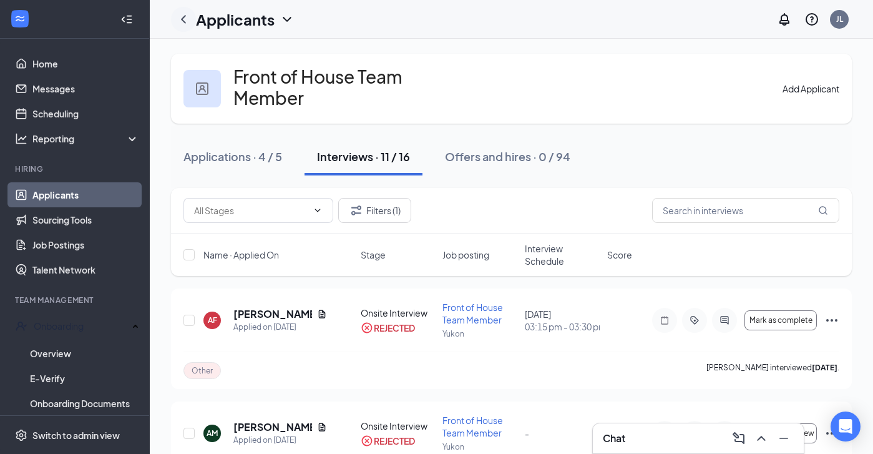
click at [181, 21] on icon "ChevronLeft" at bounding box center [183, 19] width 15 height 15
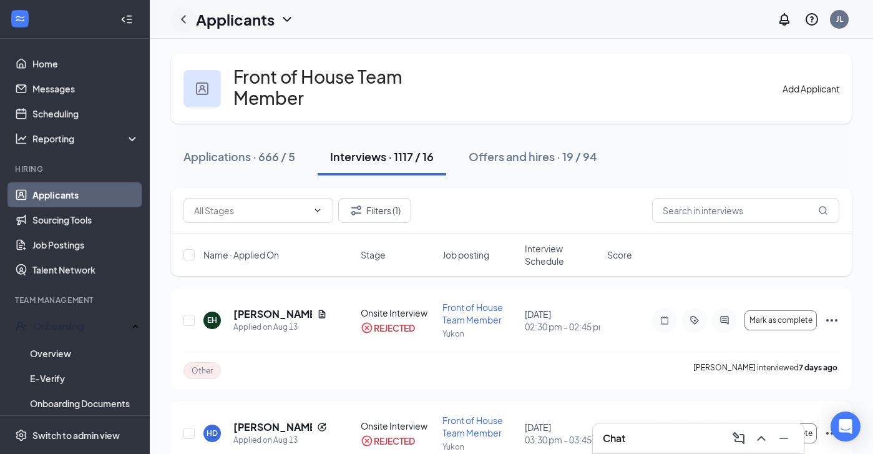
click at [181, 21] on icon "ChevronLeft" at bounding box center [183, 19] width 15 height 15
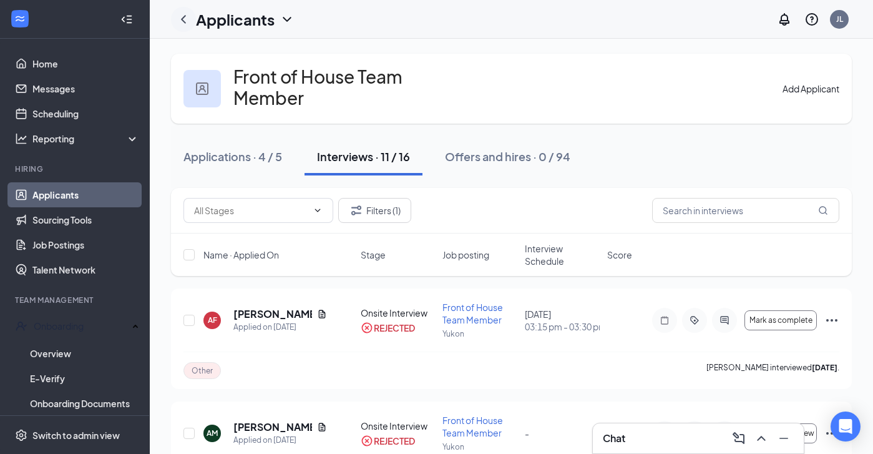
click at [181, 21] on icon "ChevronLeft" at bounding box center [183, 19] width 15 height 15
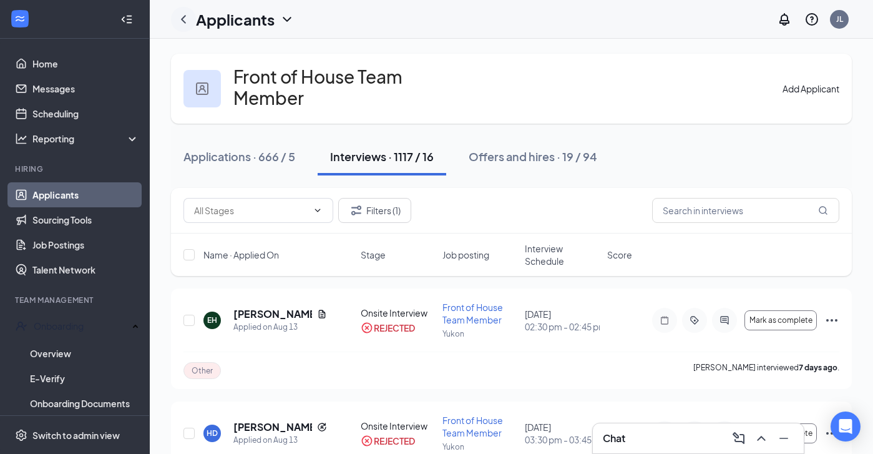
click at [181, 21] on icon "ChevronLeft" at bounding box center [183, 19] width 15 height 15
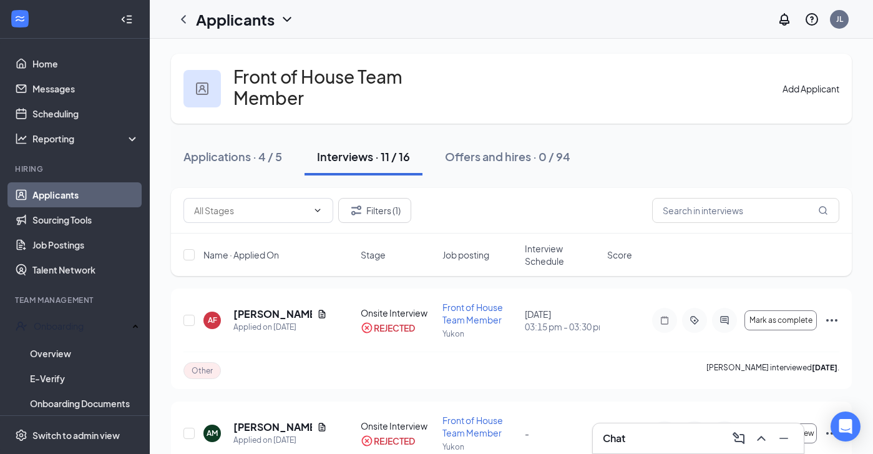
click at [278, 19] on div "Applicants" at bounding box center [245, 19] width 99 height 21
click at [381, 130] on div "Applications · 4 / 5 Interviews · 11 / 16 Offers and hires · 0 / 94" at bounding box center [511, 156] width 681 height 62
click at [80, 211] on link "Sourcing Tools" at bounding box center [85, 219] width 107 height 25
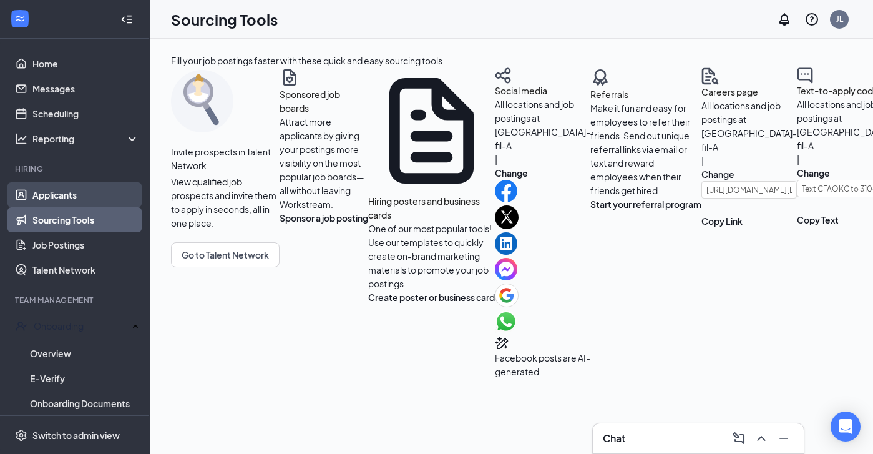
click at [79, 202] on link "Applicants" at bounding box center [85, 194] width 107 height 25
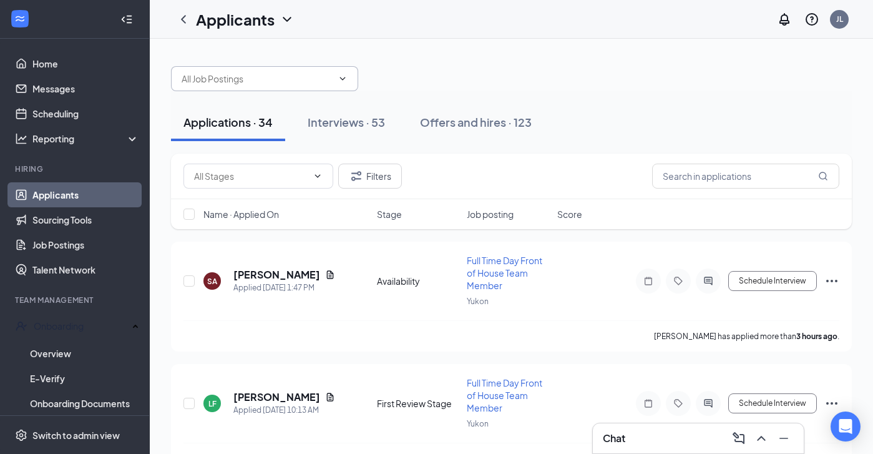
click at [287, 70] on span at bounding box center [264, 78] width 187 height 25
click at [443, 88] on div at bounding box center [511, 72] width 681 height 37
click at [353, 170] on icon "Filter" at bounding box center [356, 176] width 15 height 15
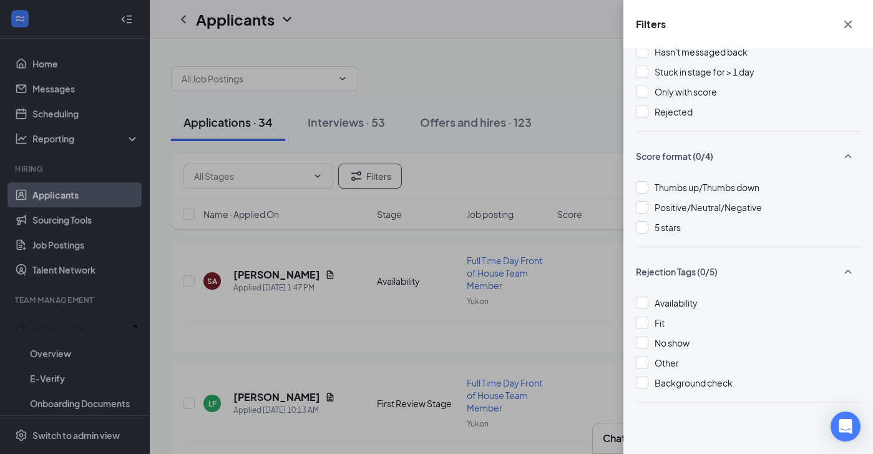
click at [415, 211] on div "Filters Applicant Status (0/5) Unread message Hasn't messaged back Stuck in sta…" at bounding box center [436, 227] width 873 height 454
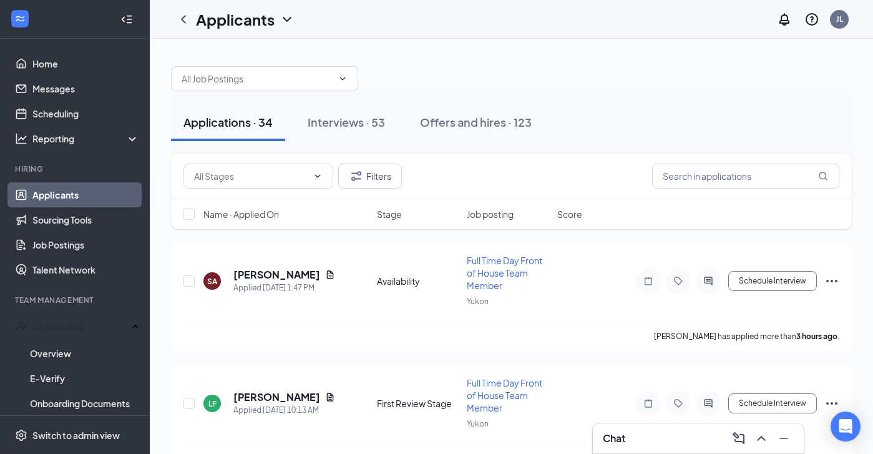
click at [270, 91] on div "Applications · 34 Interviews · 53 Offers and hires · 123" at bounding box center [511, 122] width 681 height 62
click at [272, 84] on input "text" at bounding box center [257, 79] width 151 height 14
click at [416, 177] on div "Filters" at bounding box center [512, 176] width 656 height 25
click at [381, 170] on button "Filters" at bounding box center [370, 176] width 64 height 25
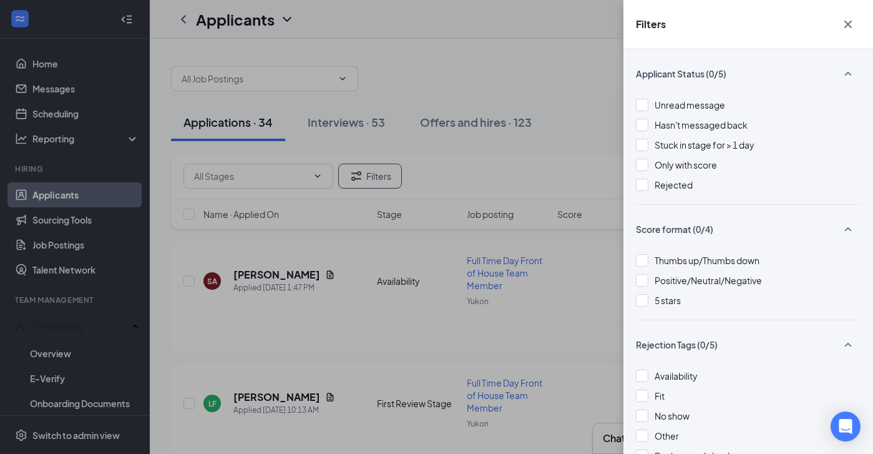
click at [499, 188] on div "Filters Applicant Status (0/5) Unread message Hasn't messaged back Stuck in sta…" at bounding box center [436, 227] width 873 height 454
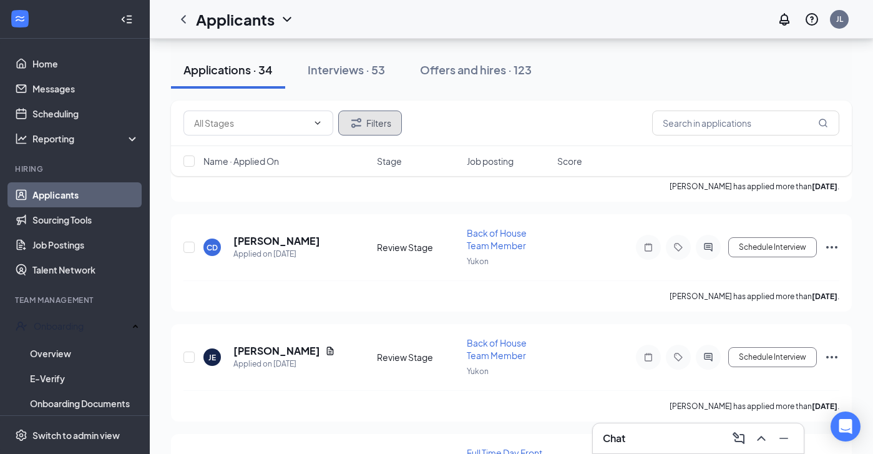
scroll to position [1528, 0]
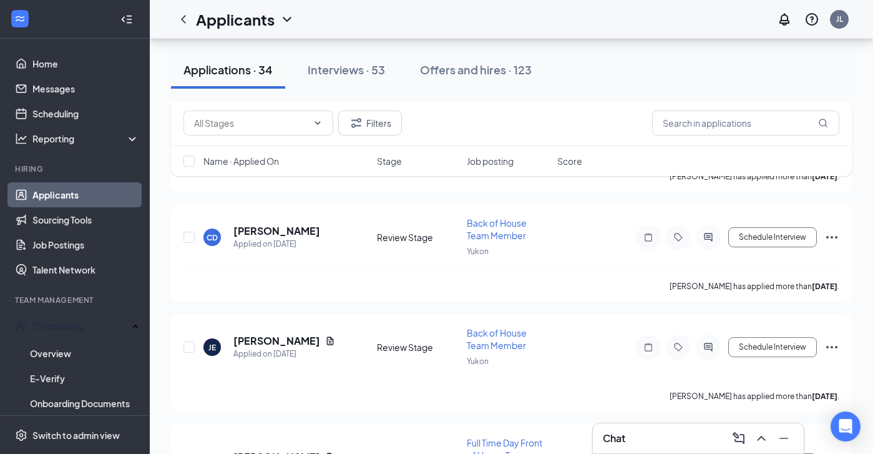
click at [713, 106] on div "Filters" at bounding box center [511, 124] width 681 height 46
click at [703, 131] on input "text" at bounding box center [745, 123] width 187 height 25
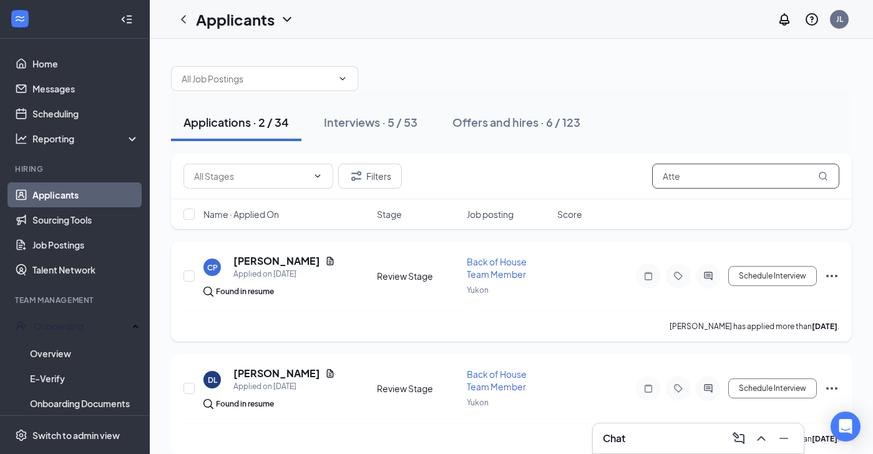
scroll to position [15, 0]
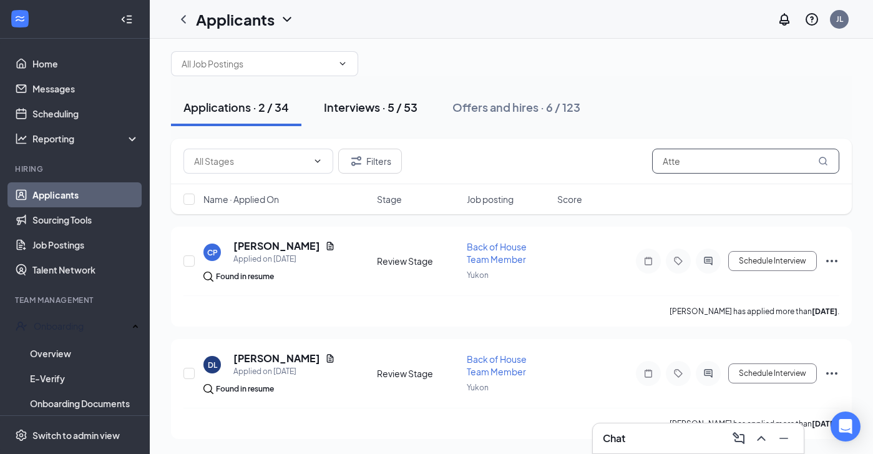
type input "Atte"
click at [393, 114] on div "Interviews · 5 / 53" at bounding box center [371, 107] width 94 height 16
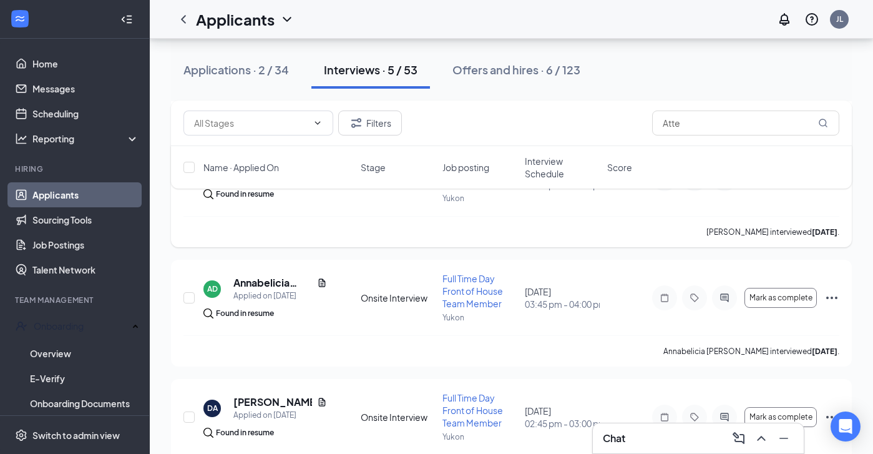
scroll to position [399, 0]
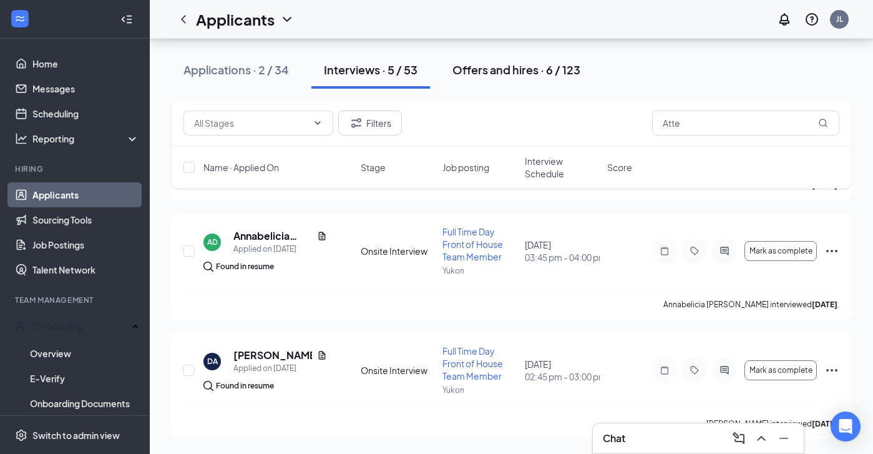
click at [548, 59] on button "Offers and hires · 6 / 123" at bounding box center [516, 69] width 153 height 37
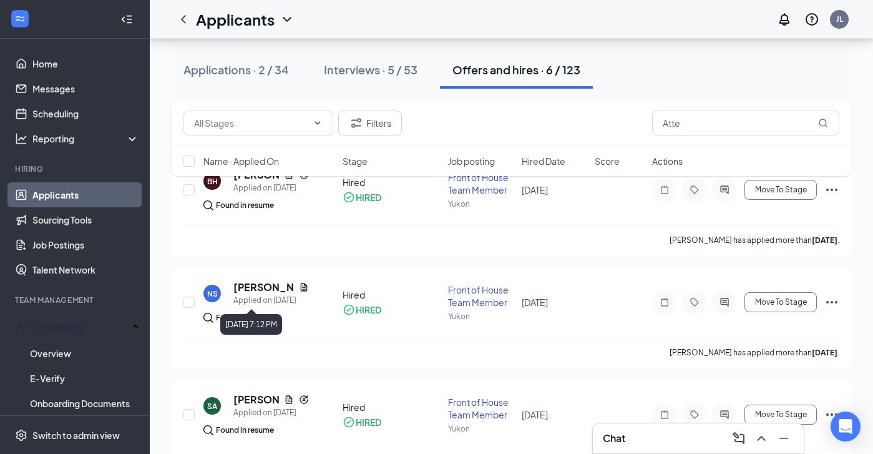
scroll to position [465, 0]
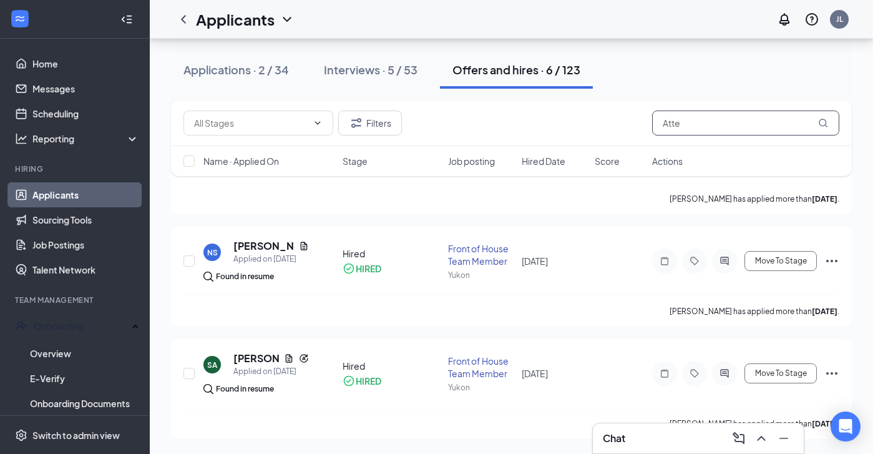
drag, startPoint x: 716, startPoint y: 122, endPoint x: 553, endPoint y: 116, distance: 162.5
click at [554, 115] on div "Filters Atte" at bounding box center [512, 123] width 656 height 25
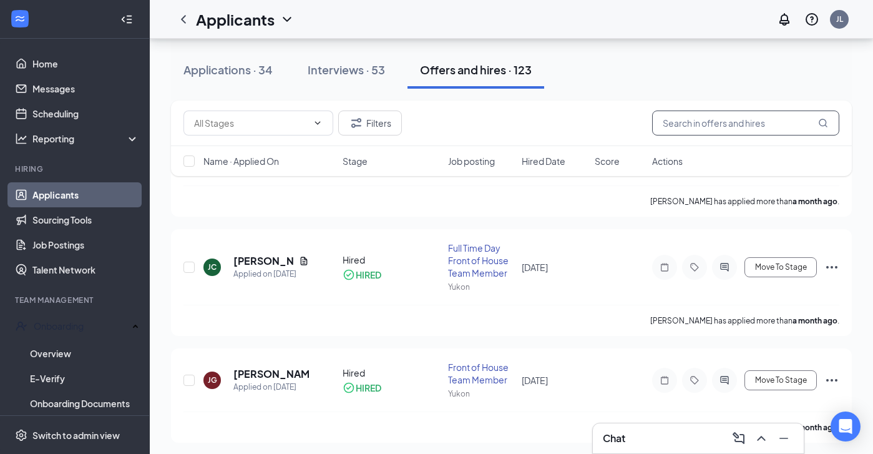
scroll to position [453, 0]
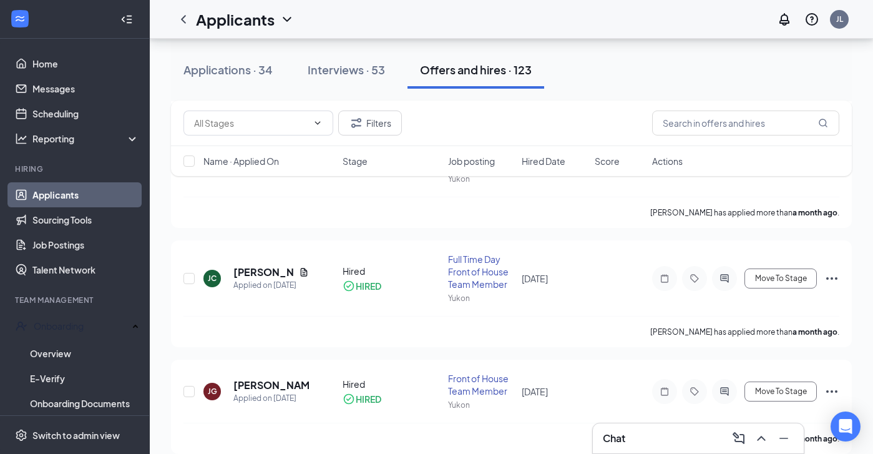
click at [380, 135] on div "Filters" at bounding box center [511, 124] width 681 height 46
click at [380, 133] on button "Filters" at bounding box center [370, 123] width 64 height 25
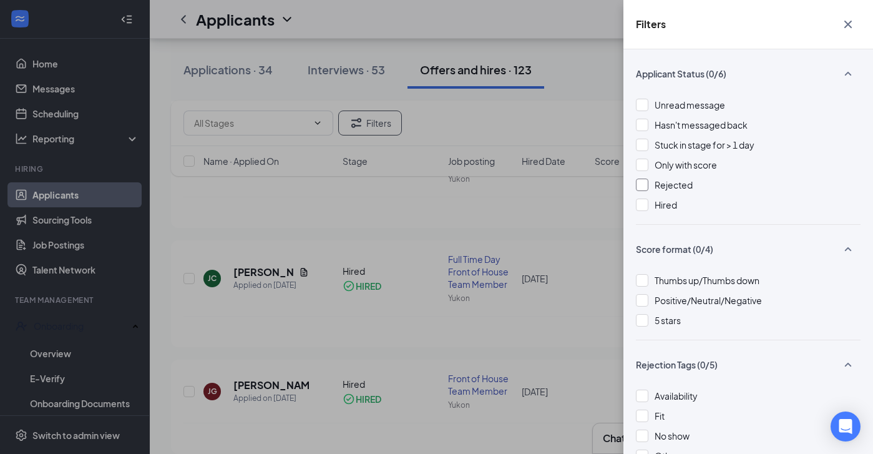
click at [676, 189] on span "Rejected" at bounding box center [674, 184] width 38 height 11
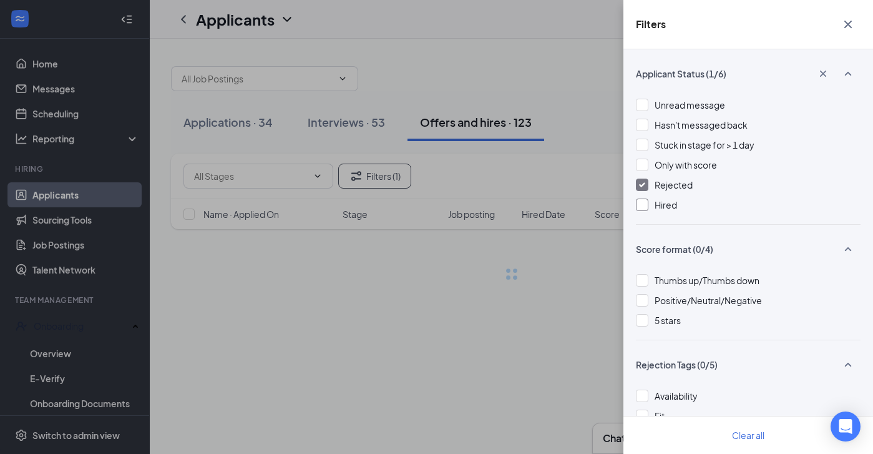
click at [674, 200] on span "Hired" at bounding box center [666, 204] width 22 height 11
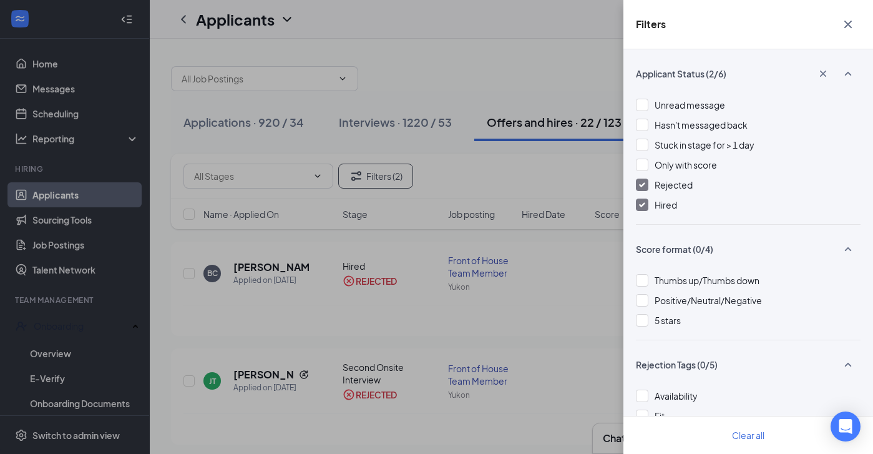
click at [574, 259] on div "Filters Applicant Status (2/6) Unread message Hasn't messaged back Stuck in sta…" at bounding box center [436, 227] width 873 height 454
click at [539, 194] on div "Filters Applicant Status (2/6) Unread message Hasn't messaged back Stuck in sta…" at bounding box center [436, 227] width 873 height 454
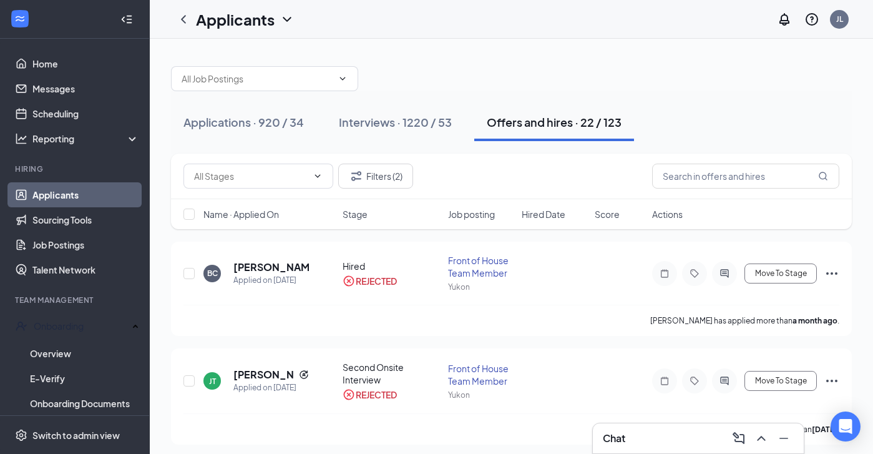
click at [728, 159] on div "Filters (2)" at bounding box center [511, 177] width 681 height 46
click at [724, 177] on input "text" at bounding box center [745, 176] width 187 height 25
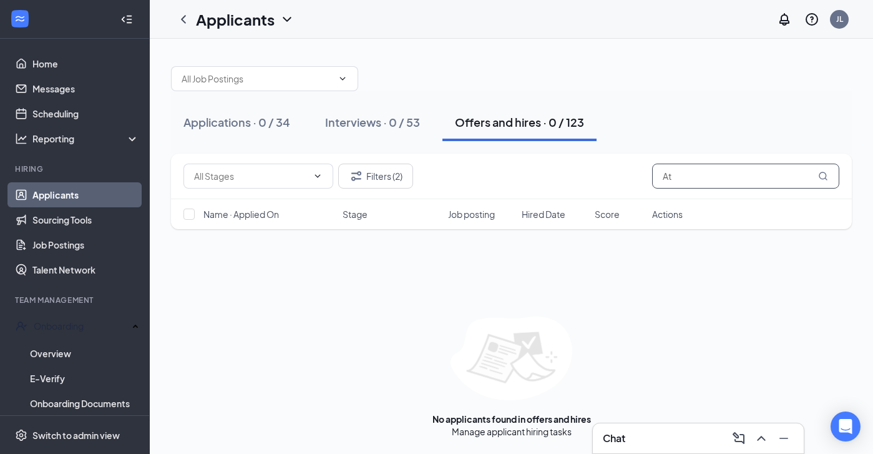
type input "A"
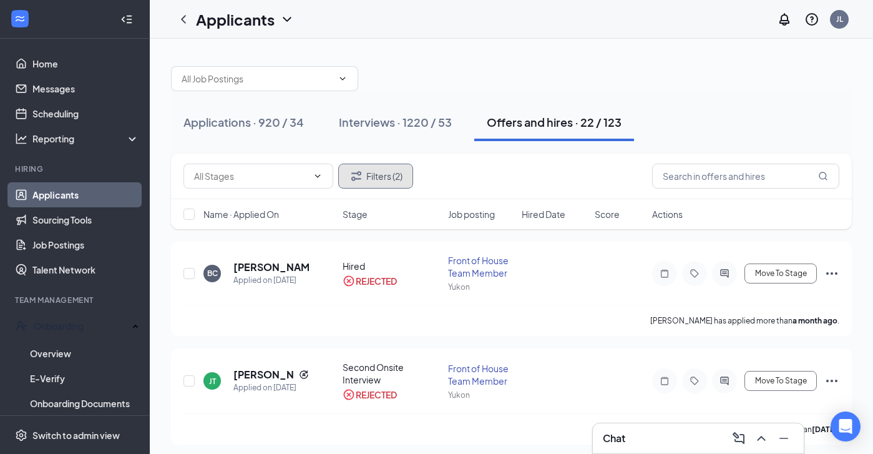
click at [372, 180] on button "Filters (2)" at bounding box center [375, 176] width 75 height 25
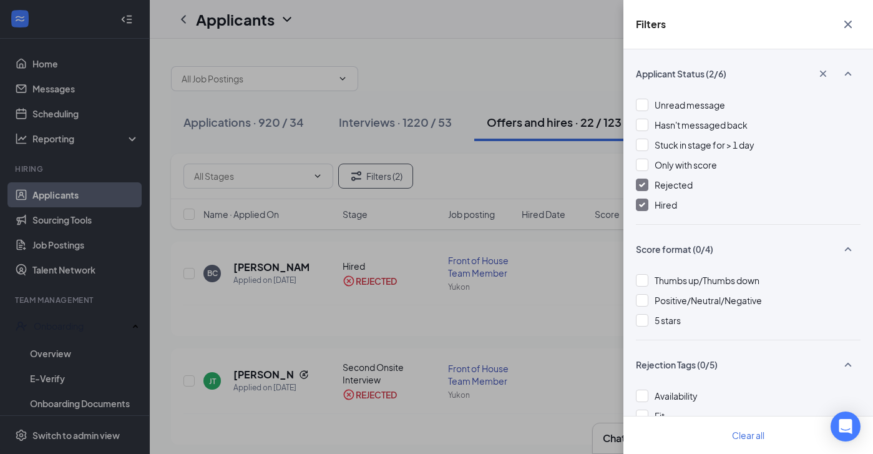
click at [669, 202] on span "Hired" at bounding box center [666, 204] width 22 height 11
click at [668, 184] on span "Rejected" at bounding box center [674, 184] width 38 height 11
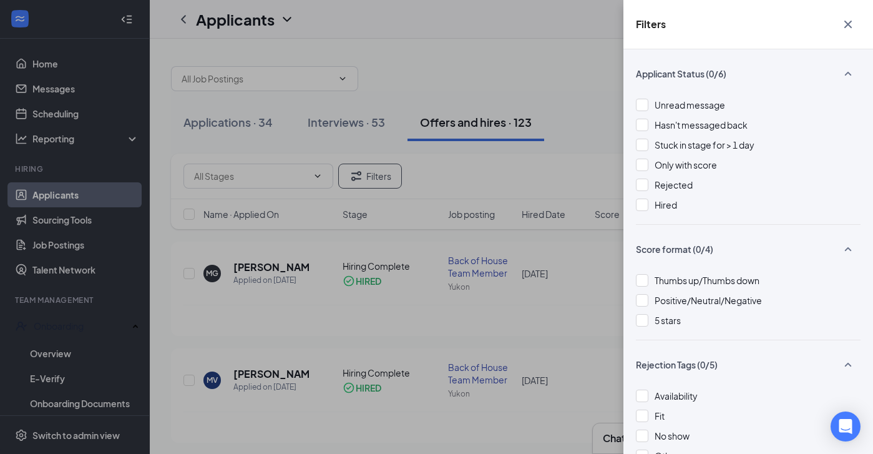
click at [544, 179] on div "Filters Applicant Status (0/6) Unread message Hasn't messaged back Stuck in sta…" at bounding box center [436, 227] width 873 height 454
click at [476, 348] on div "Filters Applicant Status (0/6) Unread message Hasn't messaged back Stuck in sta…" at bounding box center [436, 227] width 873 height 454
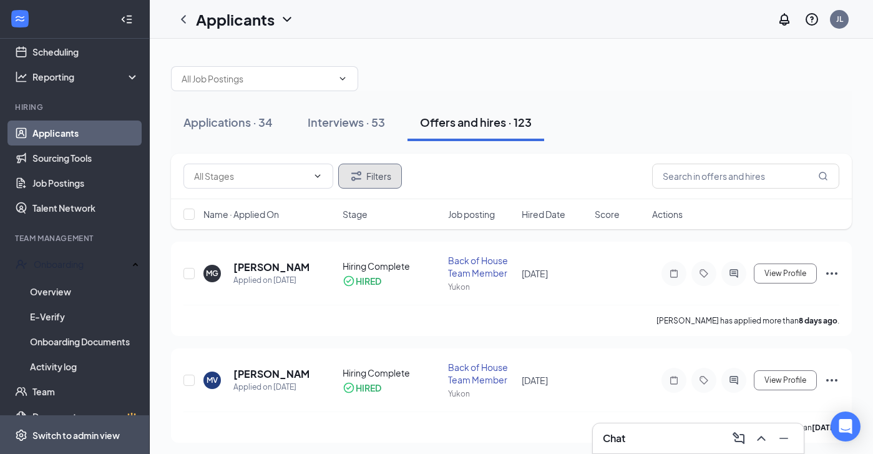
scroll to position [69, 0]
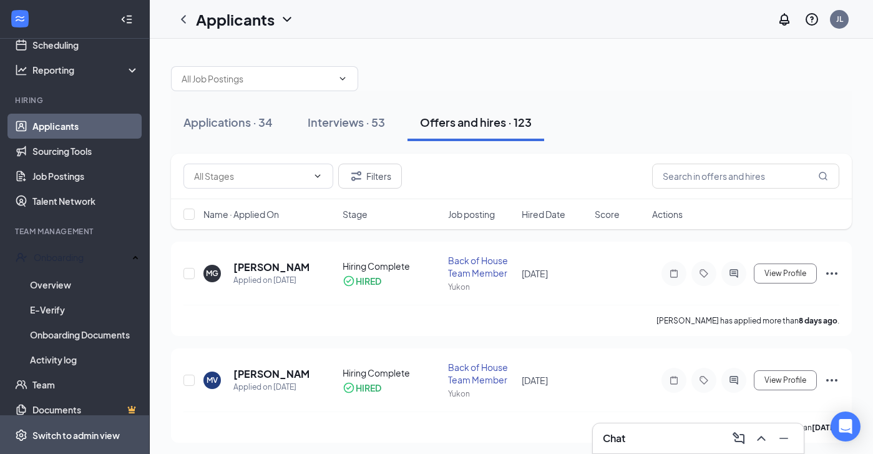
click at [68, 428] on span "Switch to admin view" at bounding box center [85, 435] width 107 height 38
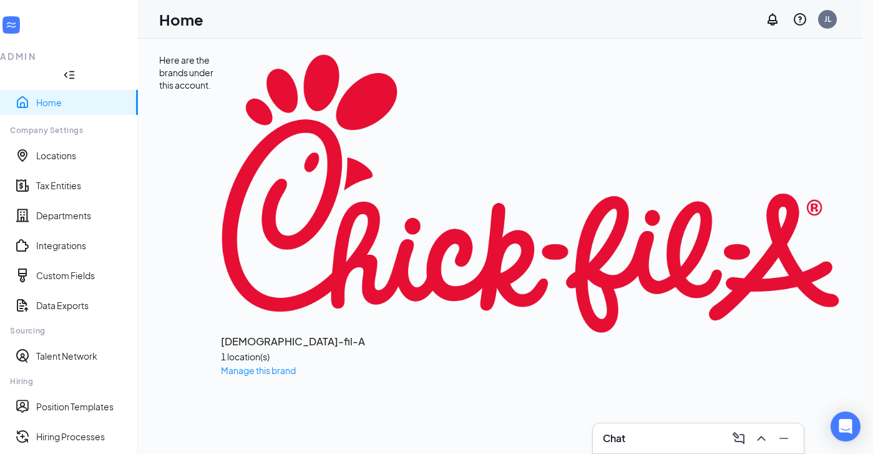
click at [57, 314] on ul "Home Company Settings Locations Tax Entities Departments Integrations Custom Fi…" at bounding box center [69, 364] width 138 height 555
click at [61, 350] on link "Talent Network" at bounding box center [82, 356] width 92 height 12
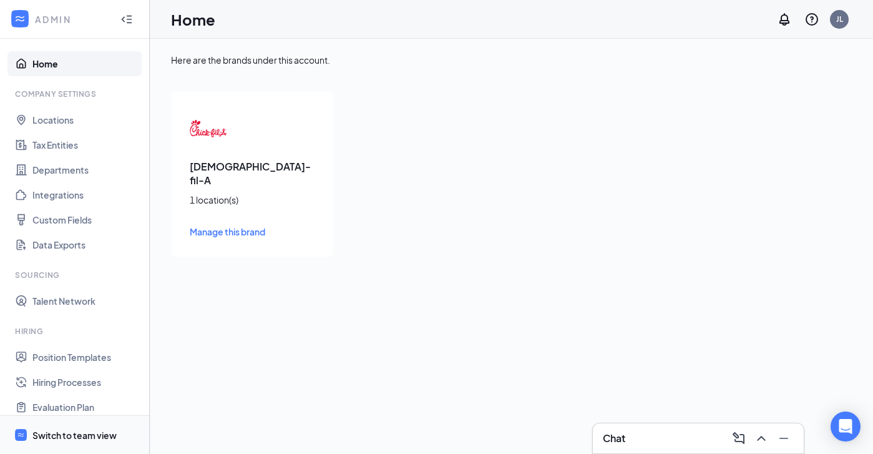
click at [94, 434] on div "Switch to team view" at bounding box center [74, 435] width 84 height 12
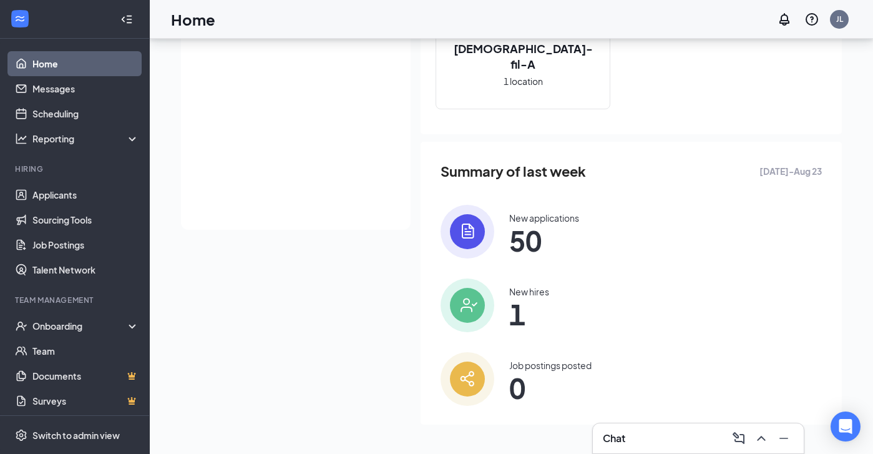
scroll to position [229, 0]
click at [59, 325] on div "Onboarding" at bounding box center [80, 326] width 96 height 12
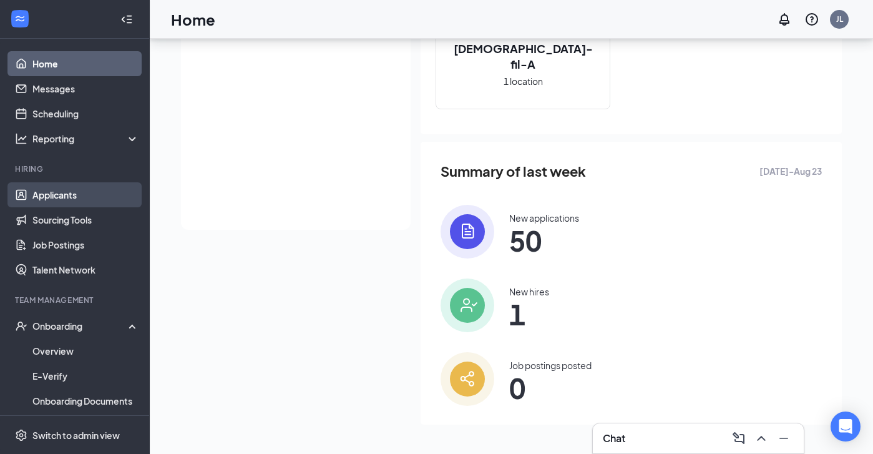
click at [50, 194] on link "Applicants" at bounding box center [85, 194] width 107 height 25
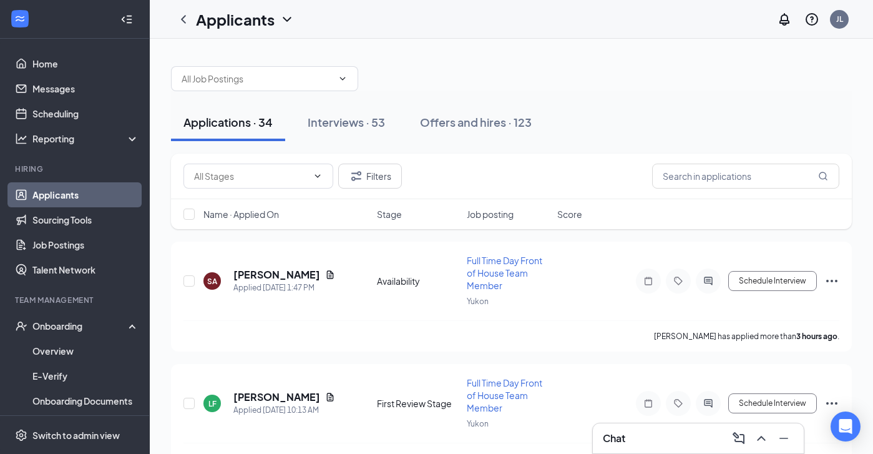
click at [736, 189] on div "Filters" at bounding box center [511, 177] width 681 height 46
click at [737, 179] on input "text" at bounding box center [745, 176] width 187 height 25
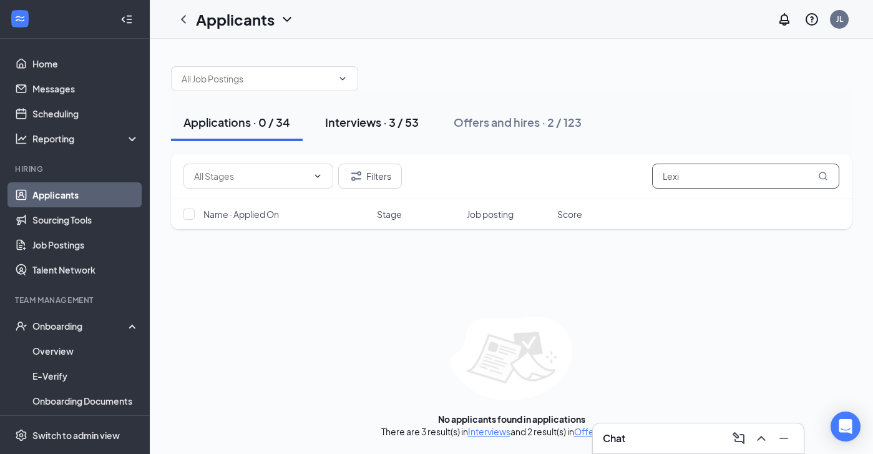
type input "Lexi"
click at [394, 119] on div "Interviews · 3 / 53" at bounding box center [372, 122] width 94 height 16
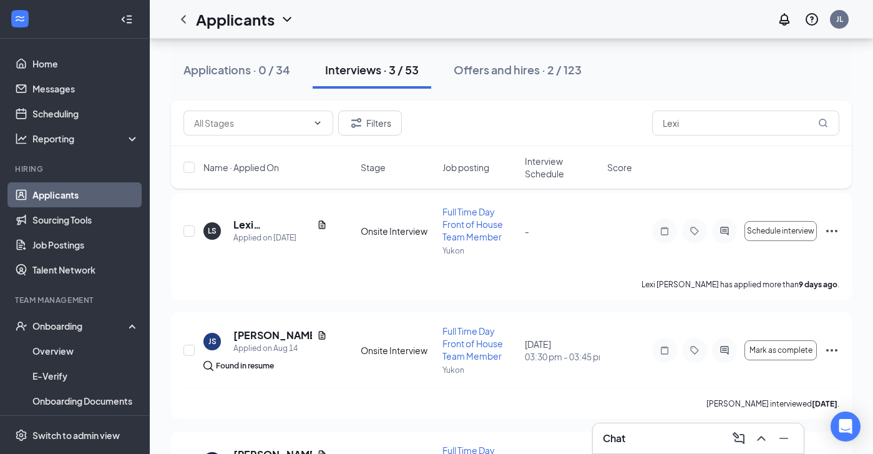
scroll to position [160, 0]
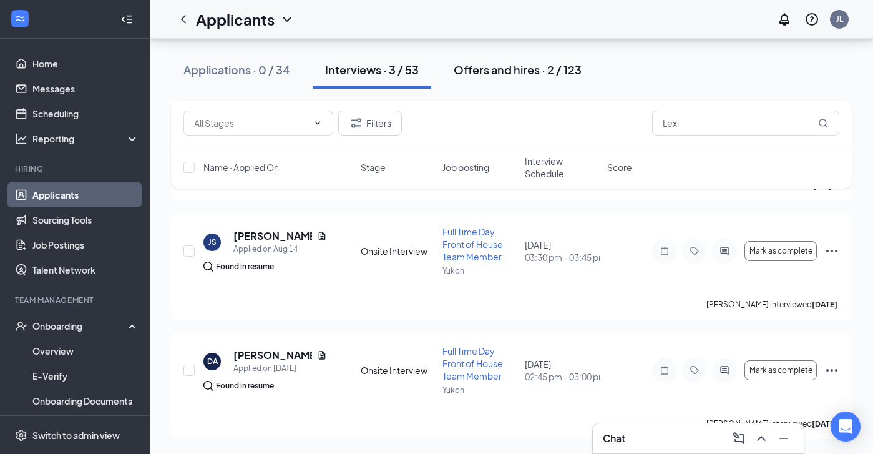
click at [531, 64] on div "Offers and hires · 2 / 123" at bounding box center [518, 70] width 128 height 16
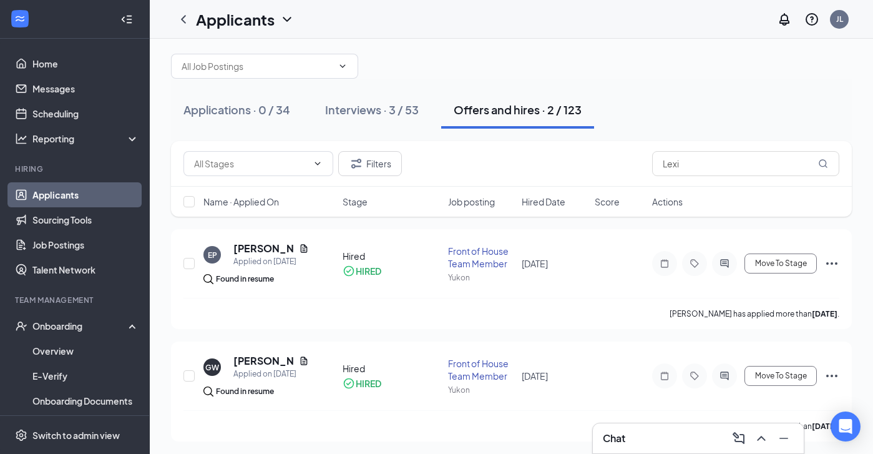
scroll to position [15, 0]
